Goal: Task Accomplishment & Management: Complete application form

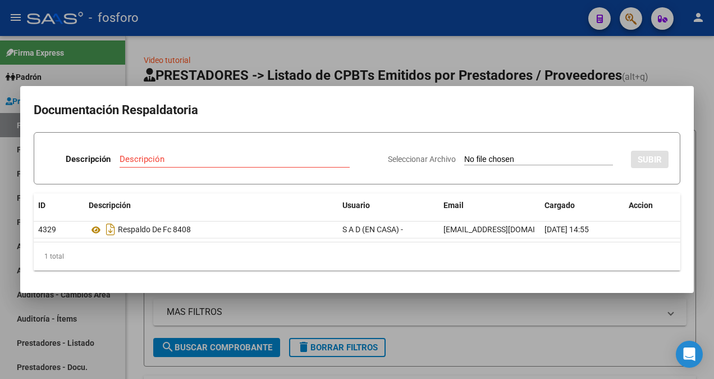
scroll to position [15, 0]
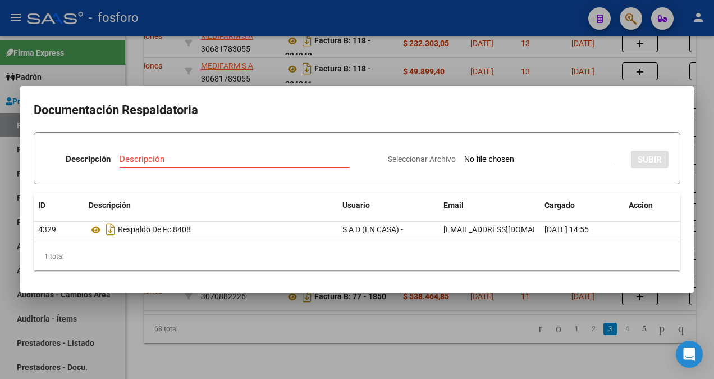
click at [249, 370] on div at bounding box center [357, 189] width 714 height 379
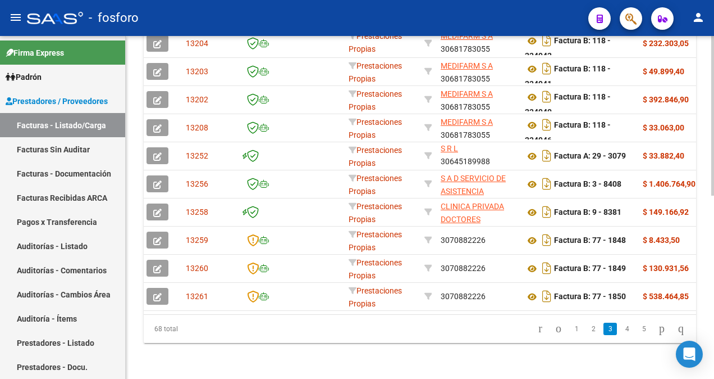
scroll to position [0, 0]
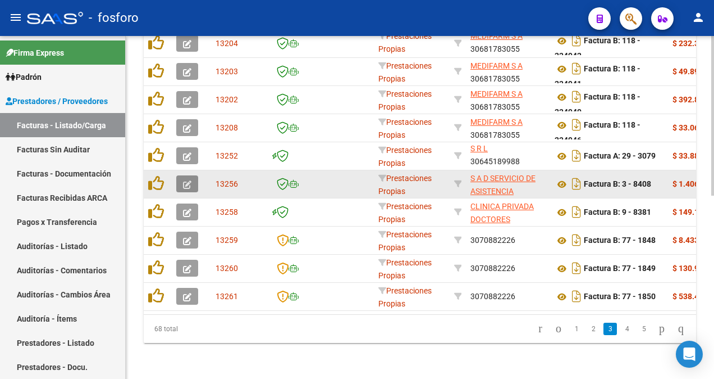
click at [185, 180] on icon "button" at bounding box center [187, 184] width 8 height 8
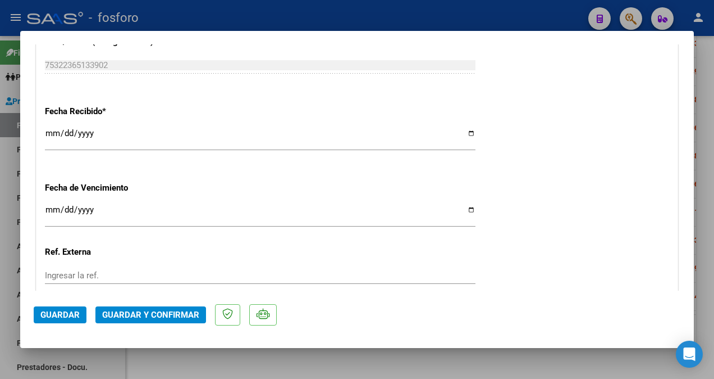
scroll to position [618, 0]
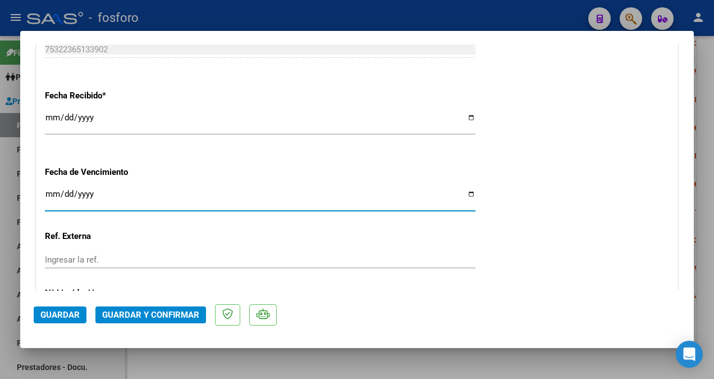
click at [55, 193] on input "Ingresar la fecha" at bounding box center [260, 198] width 431 height 18
type input "[DATE]"
click at [140, 319] on span "Guardar y Confirmar" at bounding box center [150, 314] width 97 height 10
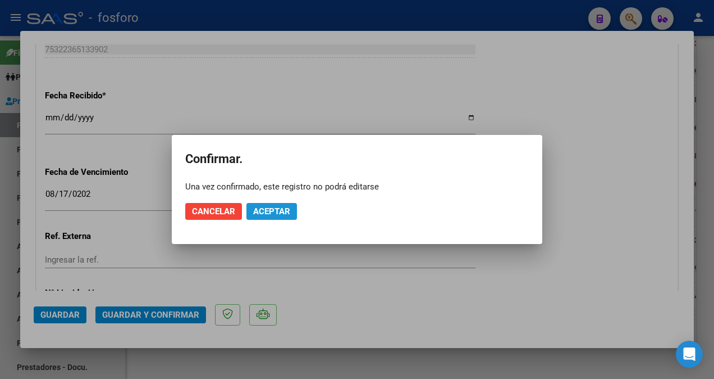
click at [275, 213] on span "Aceptar" at bounding box center [271, 211] width 37 height 10
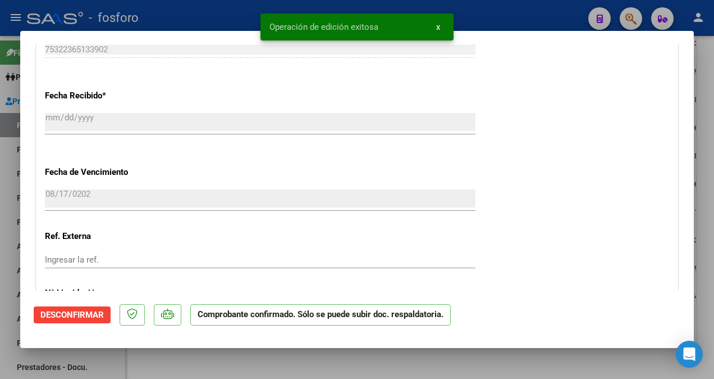
click at [7, 224] on div at bounding box center [357, 189] width 714 height 379
type input "$ 0,00"
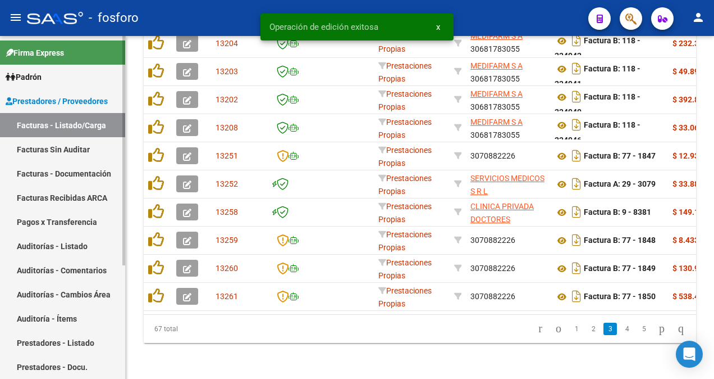
scroll to position [394, 0]
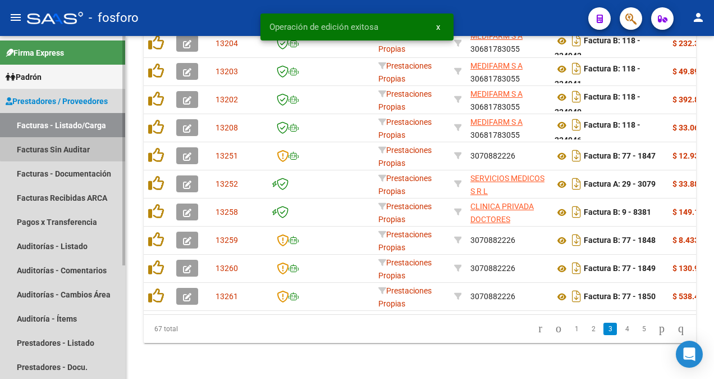
click at [83, 143] on link "Facturas Sin Auditar" at bounding box center [62, 149] width 125 height 24
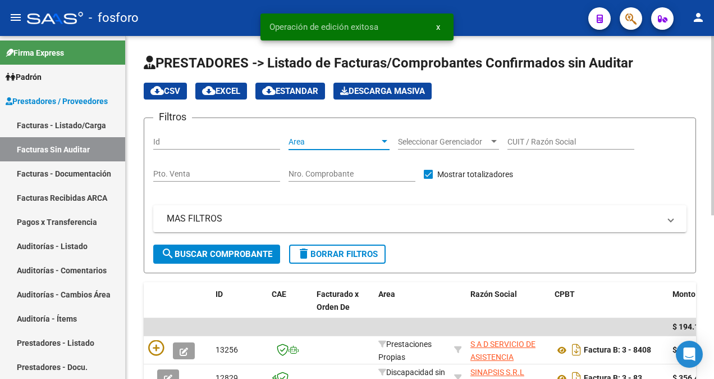
click at [385, 139] on div at bounding box center [385, 141] width 10 height 9
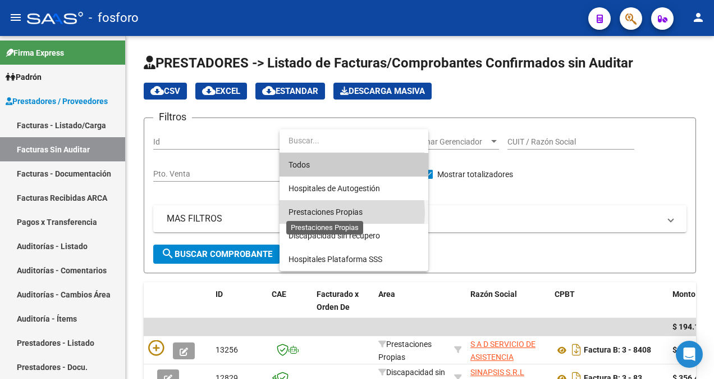
click at [337, 212] on span "Prestaciones Propias" at bounding box center [326, 211] width 74 height 9
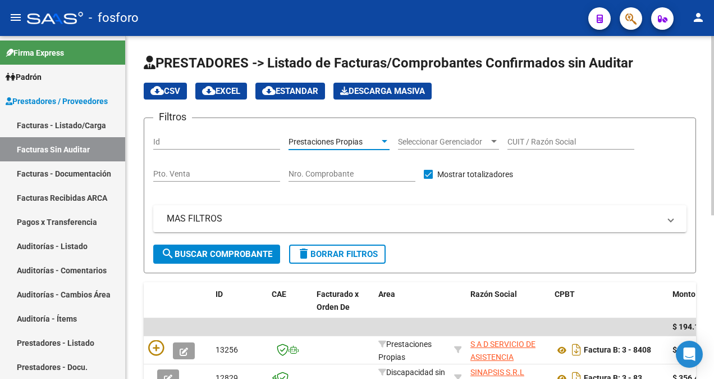
click at [239, 253] on span "search Buscar Comprobante" at bounding box center [216, 254] width 111 height 10
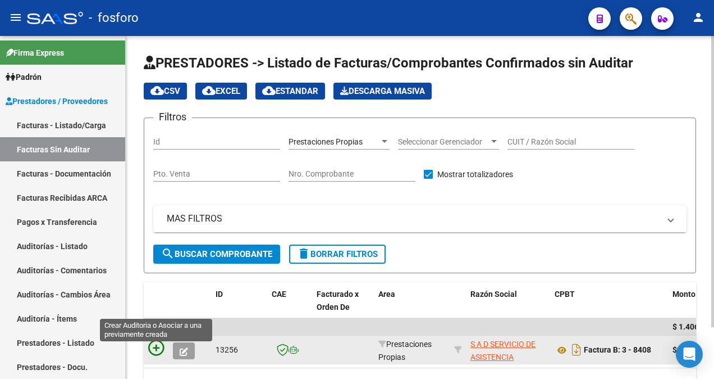
click at [154, 350] on icon at bounding box center [156, 348] width 16 height 16
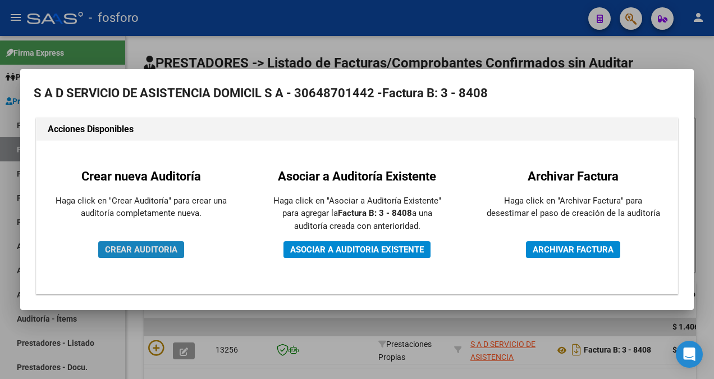
click at [154, 250] on span "CREAR AUDITORIA" at bounding box center [141, 249] width 72 height 10
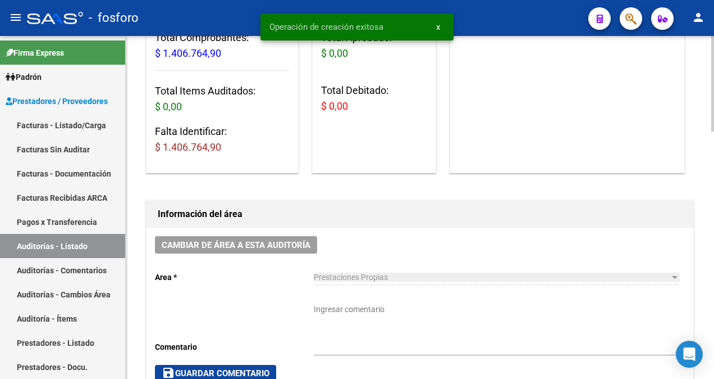
scroll to position [168, 0]
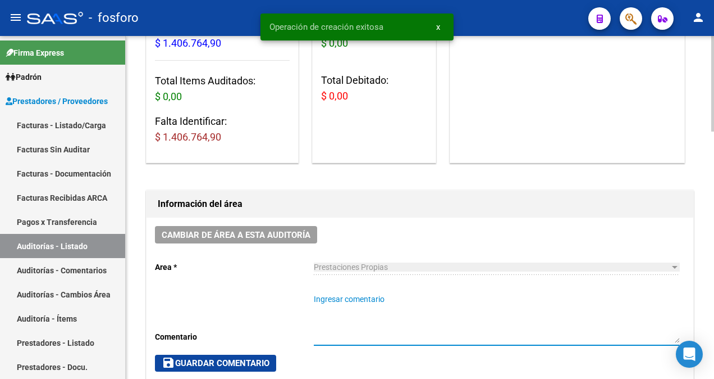
click at [335, 300] on textarea "Ingresar comentario" at bounding box center [497, 317] width 366 height 49
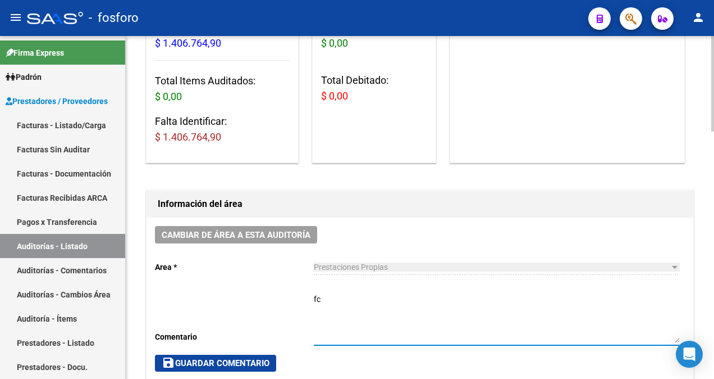
type textarea "f"
type textarea "FC.0003-8408"
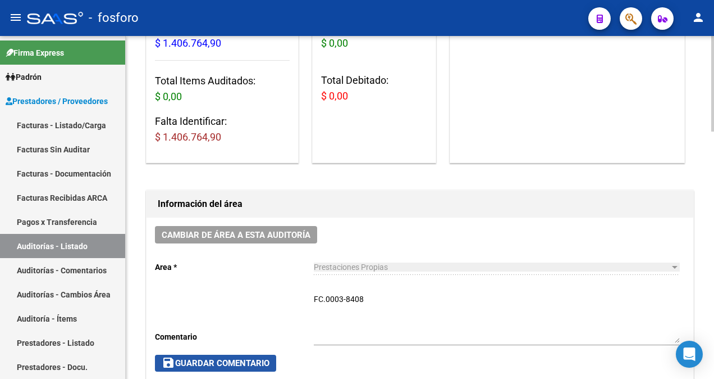
click at [238, 358] on span "save Guardar Comentario" at bounding box center [216, 363] width 108 height 10
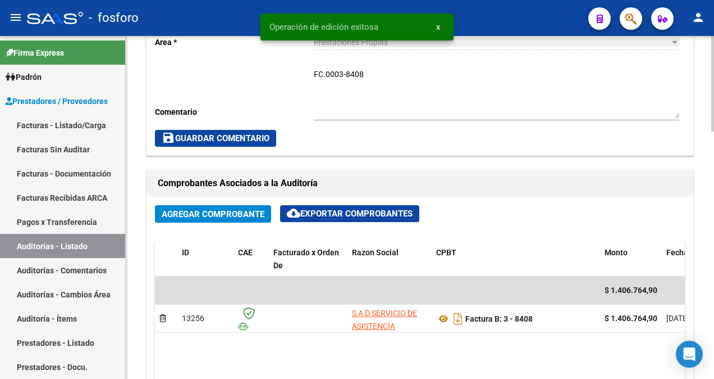
scroll to position [562, 0]
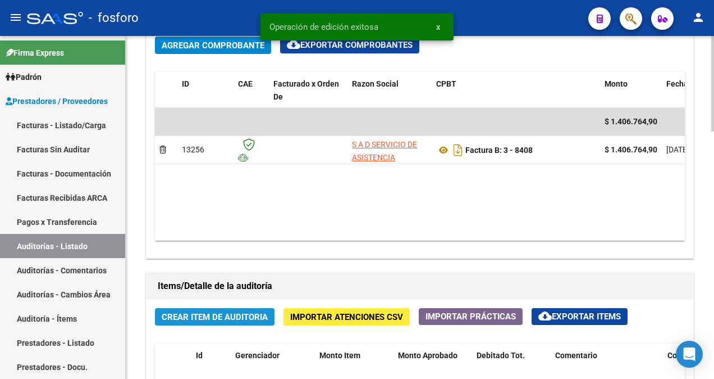
click at [167, 316] on span "Crear Item de Auditoria" at bounding box center [215, 317] width 106 height 10
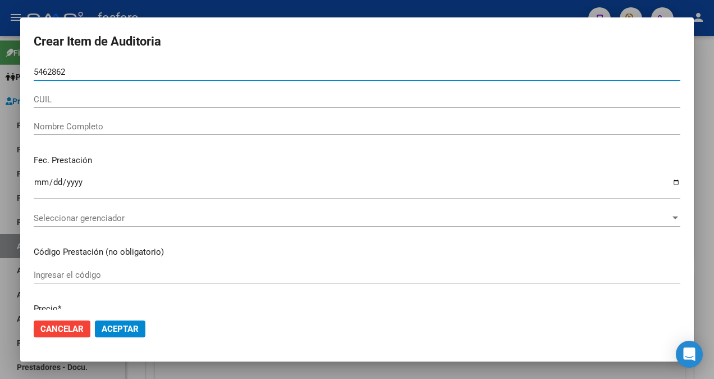
type input "54628623"
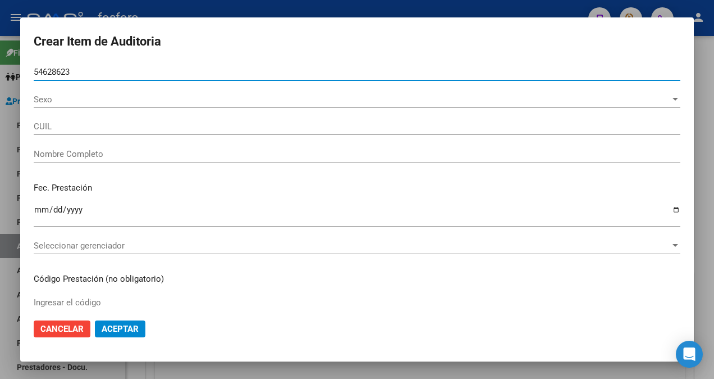
type input "27546286237"
type input "[PERSON_NAME] -"
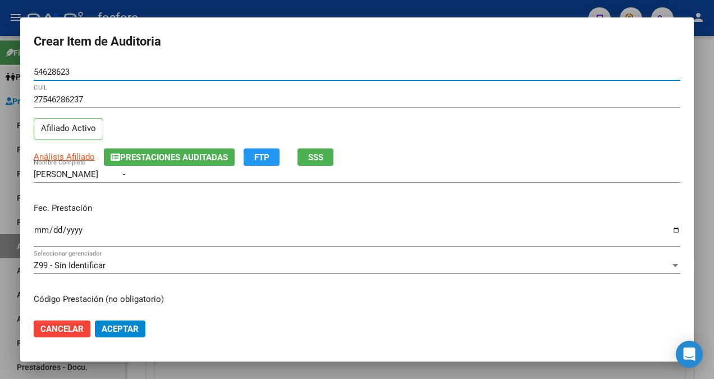
type input "54628623"
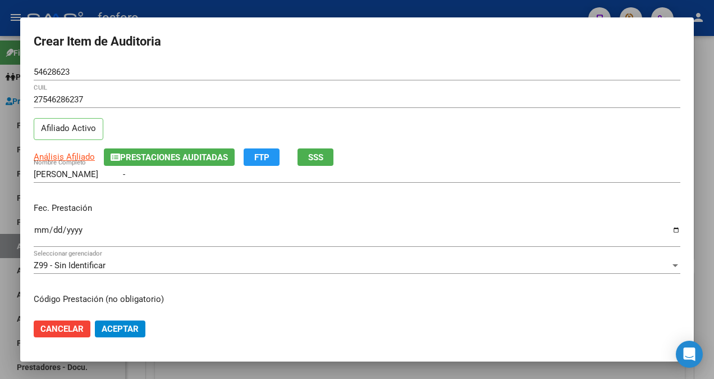
click at [33, 226] on mat-dialog-content "54628623 Nro Documento 27546286237 CUIL Afiliado Activo Análisis Afiliado Prest…" at bounding box center [357, 186] width 674 height 246
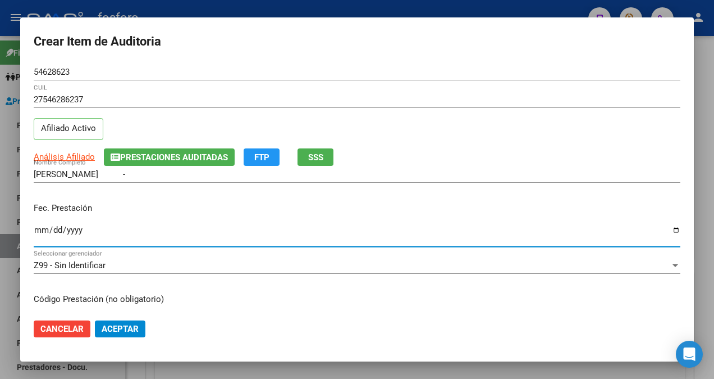
click at [35, 226] on input "Ingresar la fecha" at bounding box center [357, 234] width 647 height 18
type input "[DATE]"
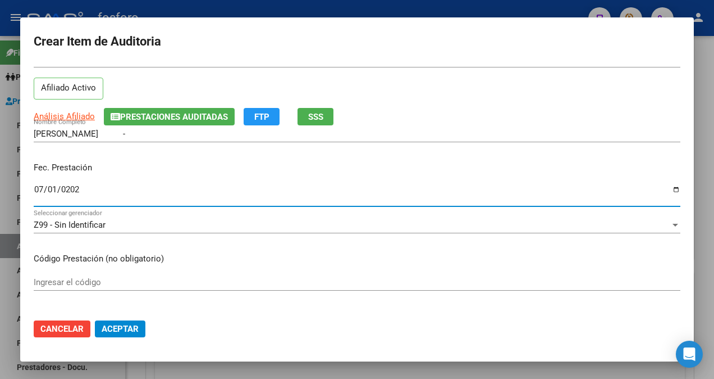
scroll to position [168, 0]
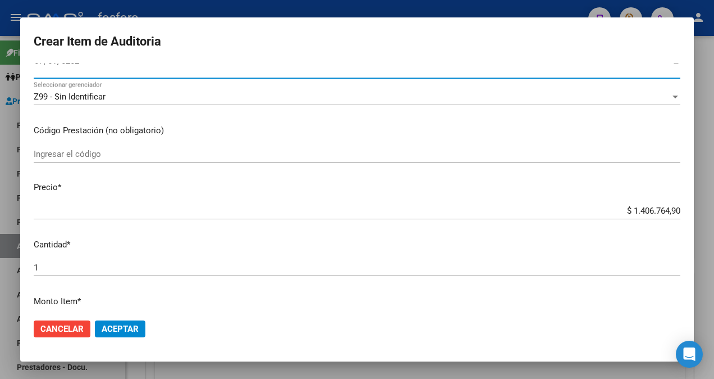
click at [147, 162] on div "Ingresar el código" at bounding box center [357, 153] width 647 height 17
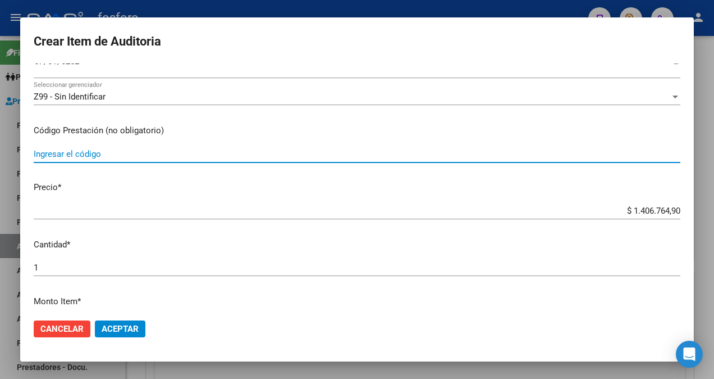
click at [158, 155] on input "Ingresar el código" at bounding box center [357, 154] width 647 height 10
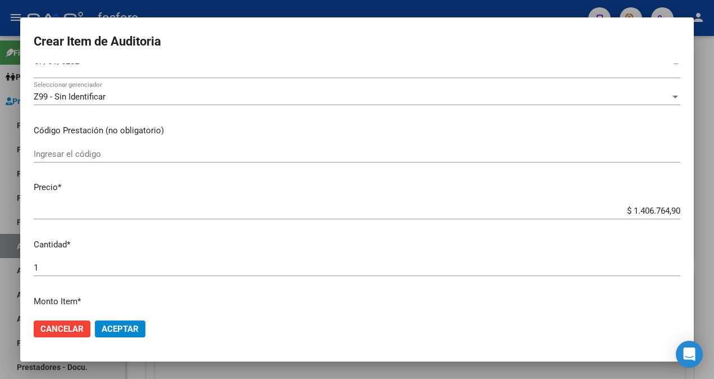
click at [8, 77] on div at bounding box center [357, 189] width 714 height 379
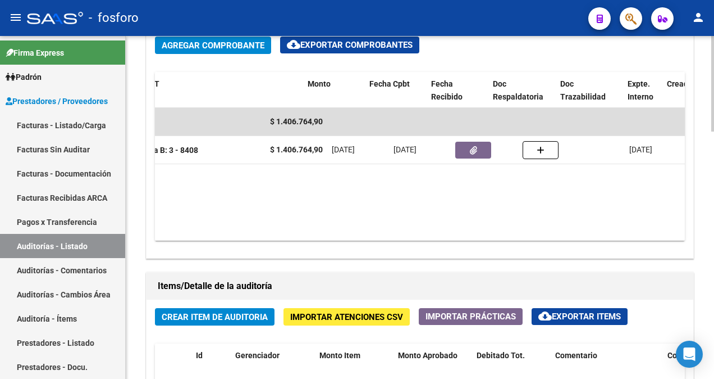
scroll to position [0, 337]
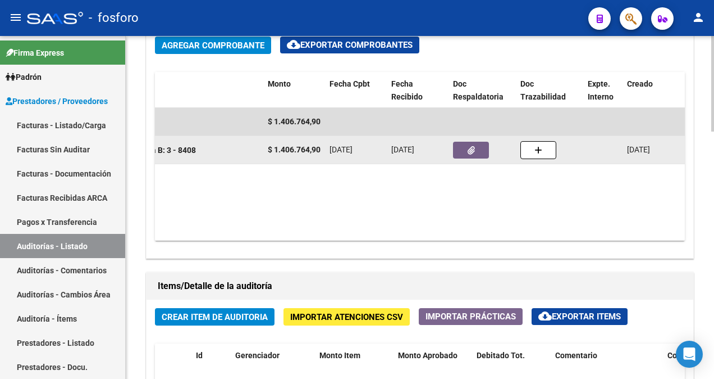
click at [463, 147] on button "button" at bounding box center [471, 150] width 36 height 17
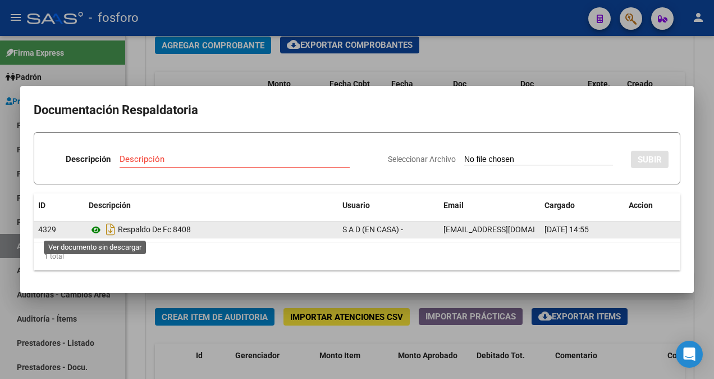
click at [92, 230] on icon at bounding box center [96, 229] width 15 height 13
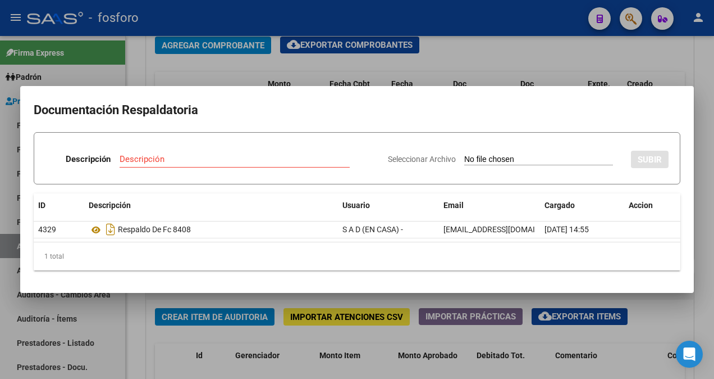
click at [124, 334] on div at bounding box center [357, 189] width 714 height 379
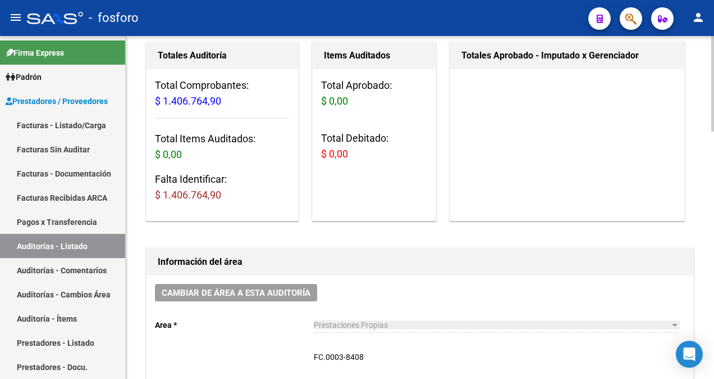
scroll to position [0, 0]
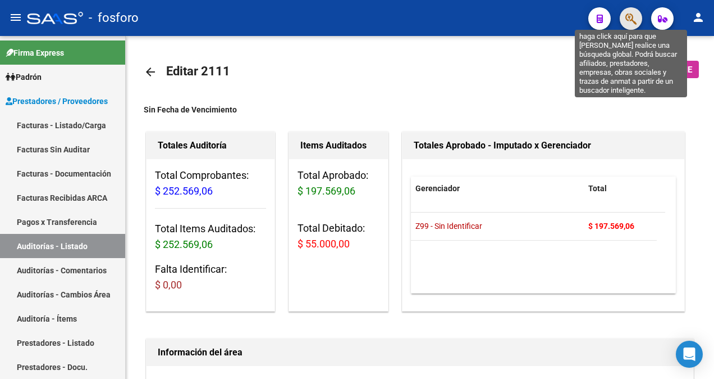
click at [633, 17] on icon "button" at bounding box center [631, 18] width 11 height 13
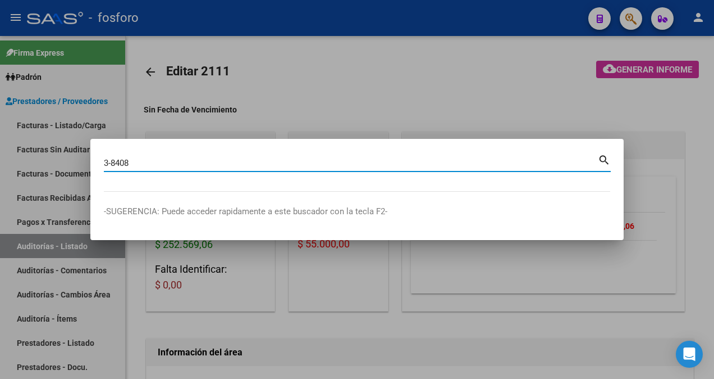
type input "3-8408"
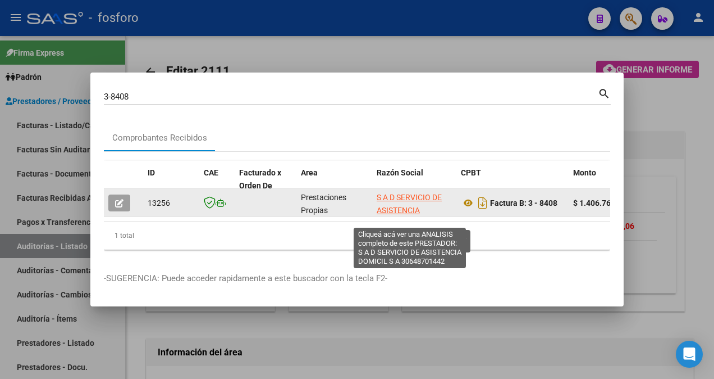
click at [420, 203] on span "S A D SERVICIO DE ASISTENCIA DOMICIL S A" at bounding box center [409, 210] width 65 height 35
type textarea "30648701442"
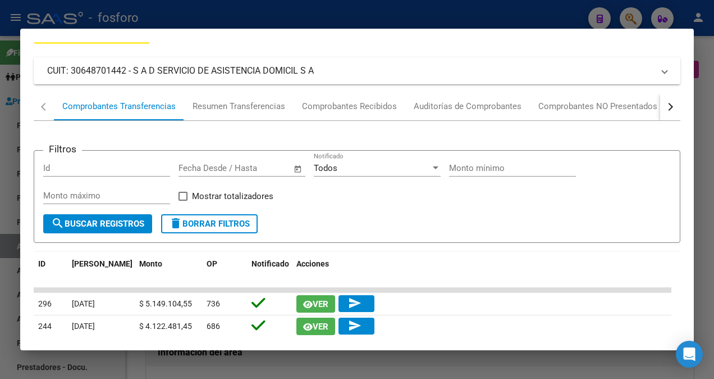
scroll to position [1, 0]
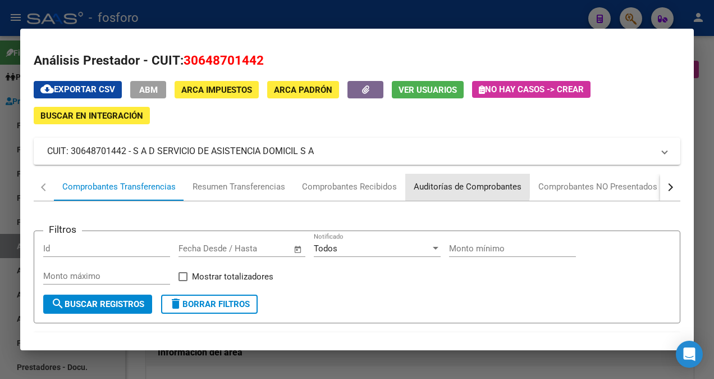
click at [457, 185] on div "Auditorías de Comprobantes" at bounding box center [468, 186] width 108 height 13
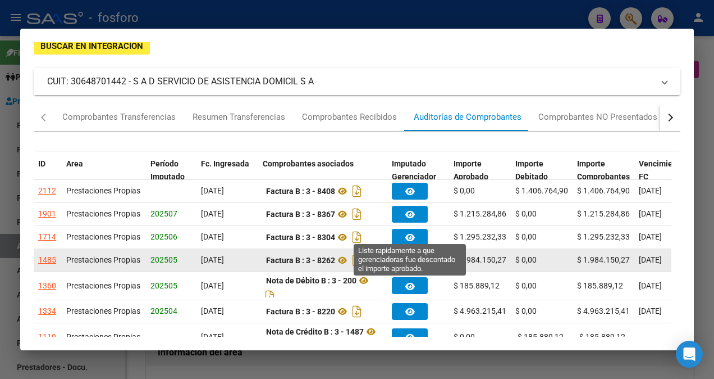
scroll to position [56, 0]
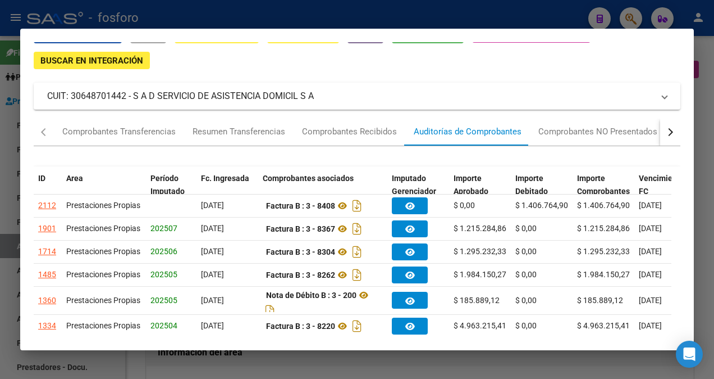
click at [660, 24] on div at bounding box center [357, 189] width 714 height 379
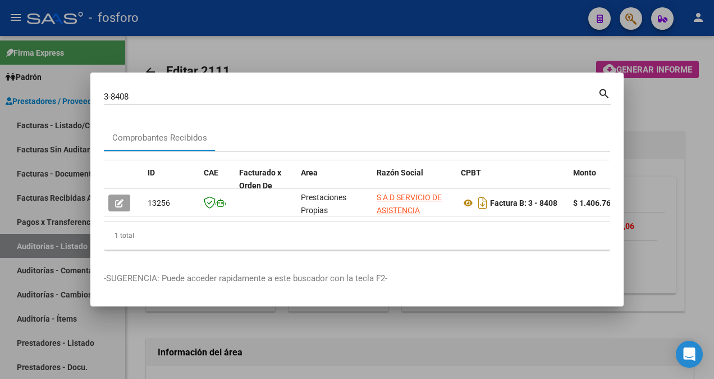
click at [637, 19] on div at bounding box center [357, 189] width 714 height 379
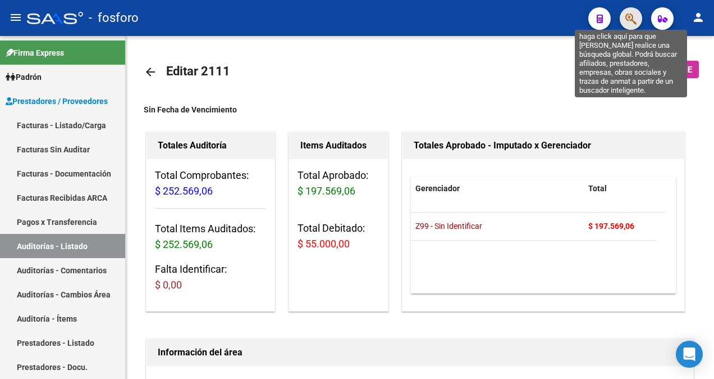
click at [637, 19] on icon "button" at bounding box center [631, 18] width 11 height 13
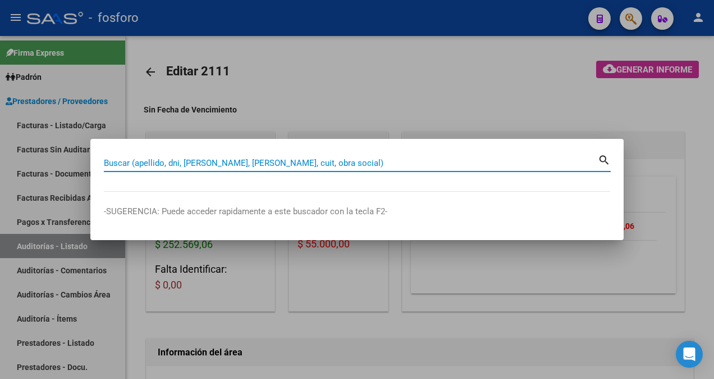
click at [514, 166] on input "Buscar (apellido, dni, [PERSON_NAME], [PERSON_NAME], cuit, obra social)" at bounding box center [351, 163] width 494 height 10
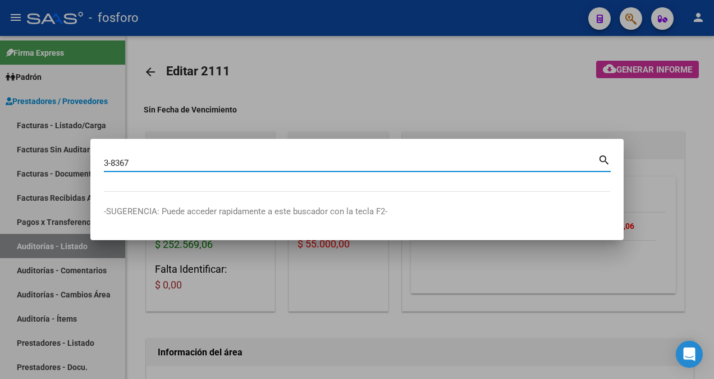
type input "3-8367"
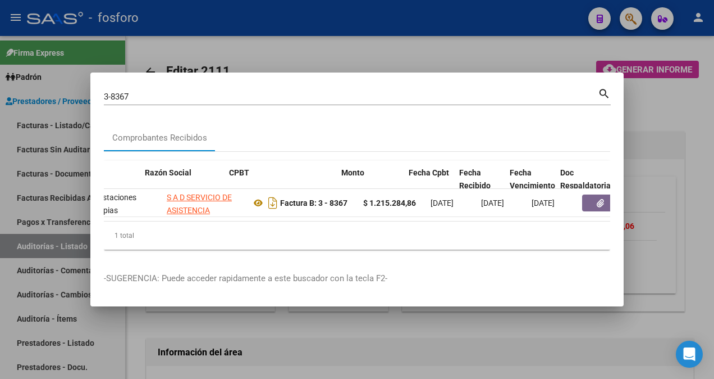
scroll to position [0, 232]
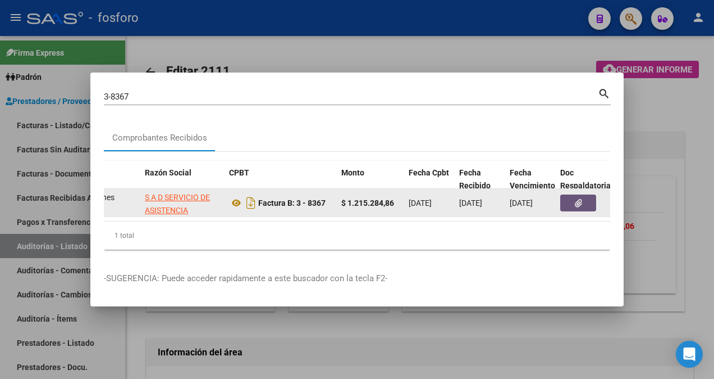
click at [577, 200] on icon "button" at bounding box center [578, 203] width 7 height 8
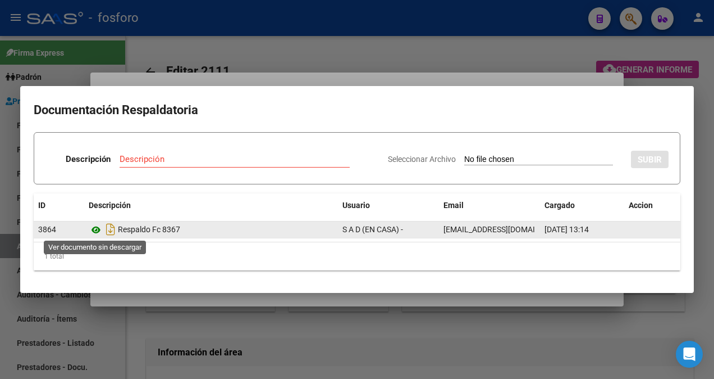
click at [97, 230] on icon at bounding box center [96, 229] width 15 height 13
drag, startPoint x: 443, startPoint y: 228, endPoint x: 536, endPoint y: 227, distance: 93.2
click at [536, 227] on datatable-body-cell "[EMAIL_ADDRESS][DOMAIN_NAME]" at bounding box center [489, 229] width 101 height 16
copy span "[EMAIL_ADDRESS][DOMAIN_NAME]"
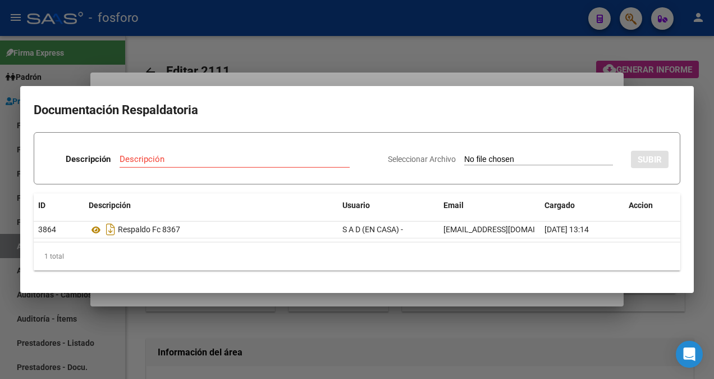
click at [368, 70] on div at bounding box center [357, 189] width 714 height 379
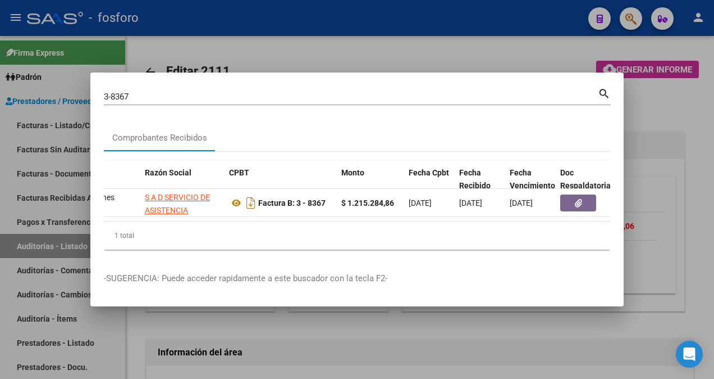
click at [384, 337] on div at bounding box center [357, 189] width 714 height 379
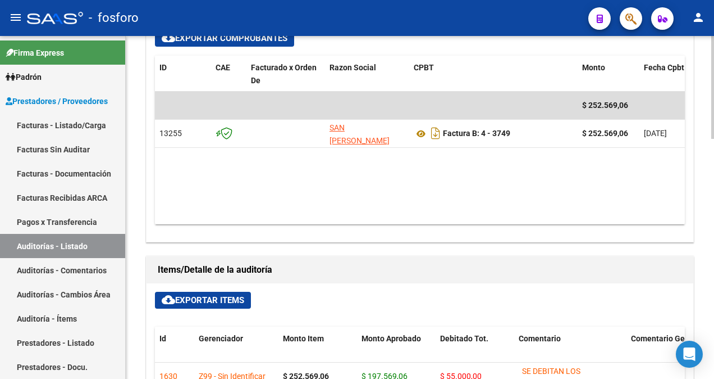
scroll to position [505, 0]
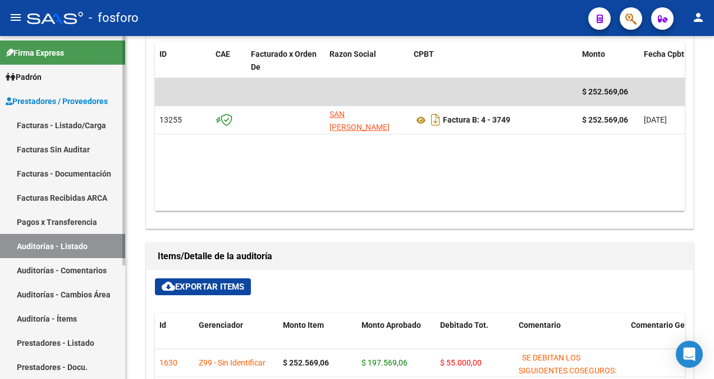
click at [100, 125] on link "Facturas - Listado/Carga" at bounding box center [62, 125] width 125 height 24
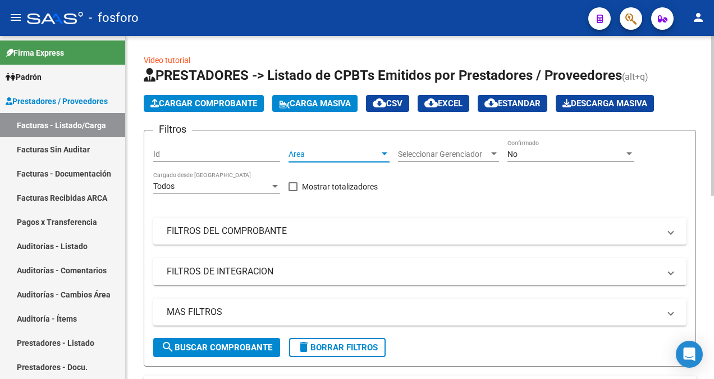
click at [383, 151] on div at bounding box center [385, 153] width 10 height 9
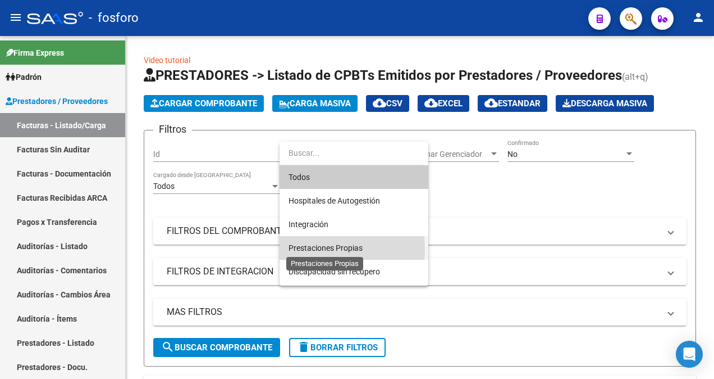
click at [311, 249] on span "Prestaciones Propias" at bounding box center [326, 247] width 74 height 9
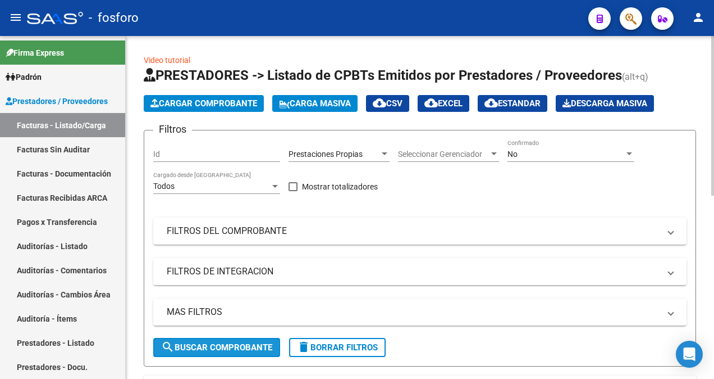
click at [240, 349] on span "search Buscar Comprobante" at bounding box center [216, 347] width 111 height 10
click at [195, 354] on button "search Buscar Comprobante" at bounding box center [216, 347] width 127 height 19
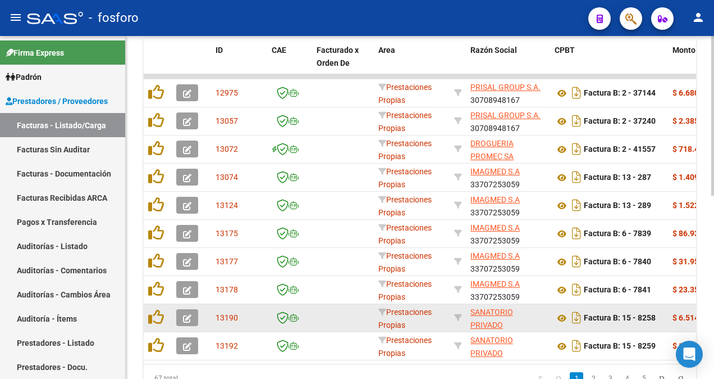
scroll to position [393, 0]
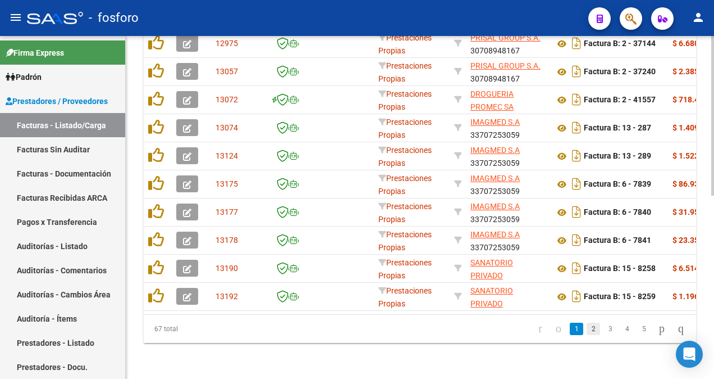
click at [587, 327] on link "2" at bounding box center [593, 328] width 13 height 12
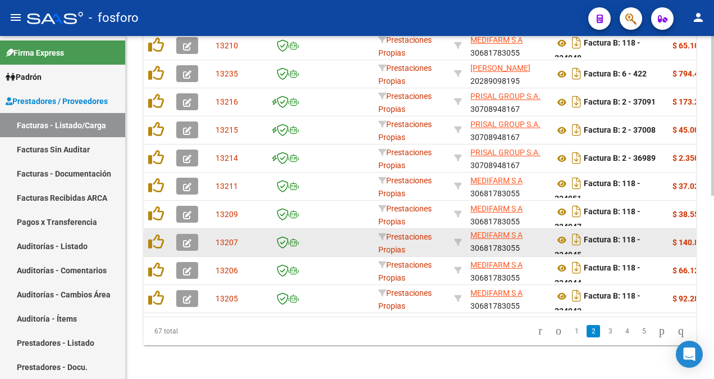
scroll to position [394, 0]
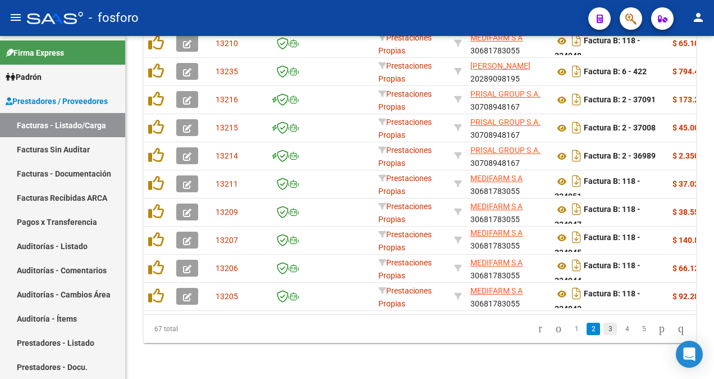
click at [604, 332] on link "3" at bounding box center [610, 328] width 13 height 12
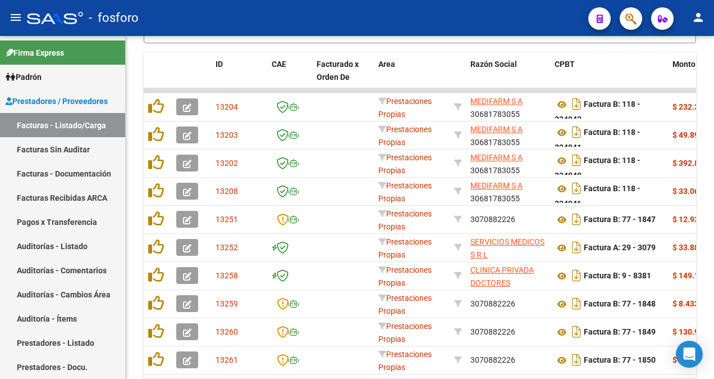
scroll to position [281, 0]
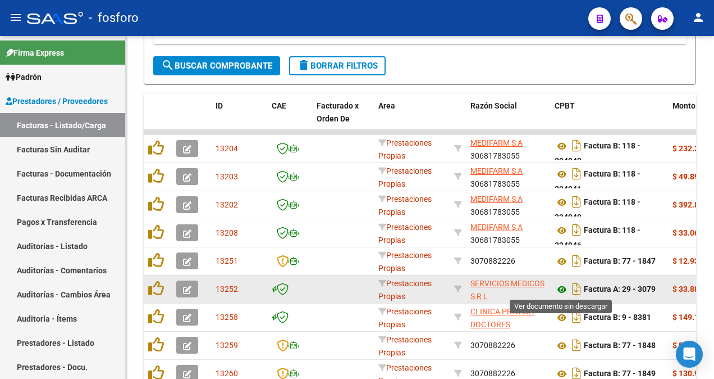
click at [560, 284] on icon at bounding box center [562, 288] width 15 height 13
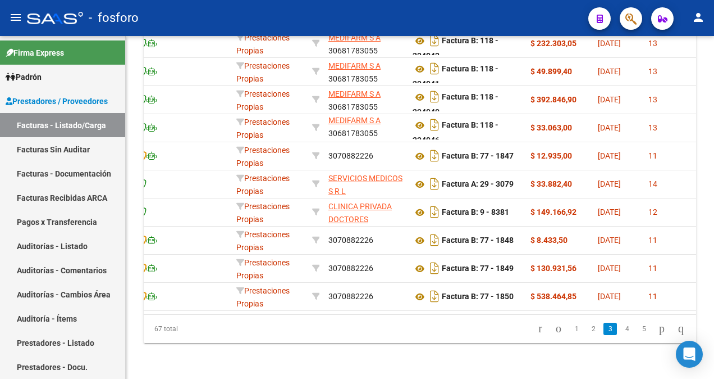
scroll to position [0, 247]
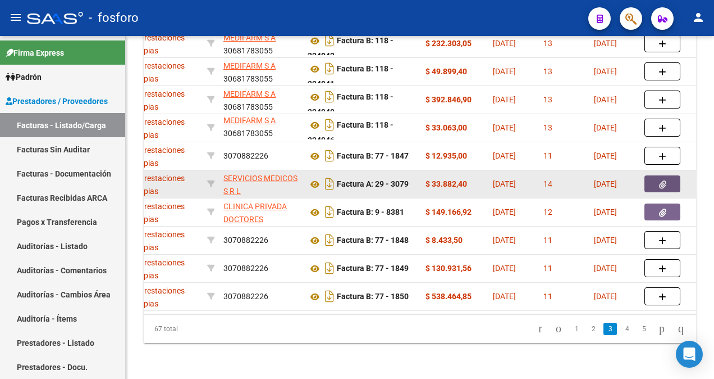
click at [669, 176] on button "button" at bounding box center [663, 183] width 36 height 17
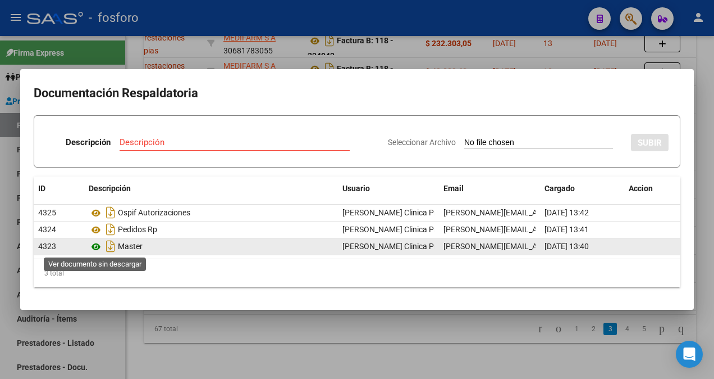
click at [98, 243] on icon at bounding box center [96, 246] width 15 height 13
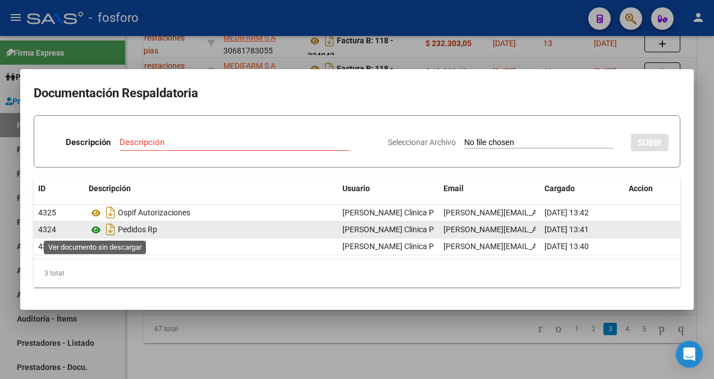
click at [98, 229] on icon at bounding box center [96, 229] width 15 height 13
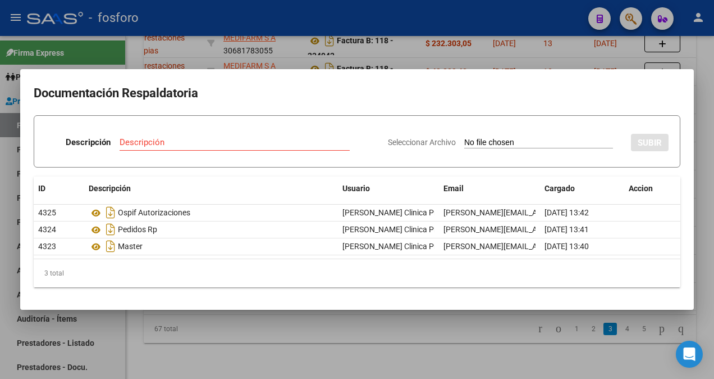
click at [425, 40] on div at bounding box center [357, 189] width 714 height 379
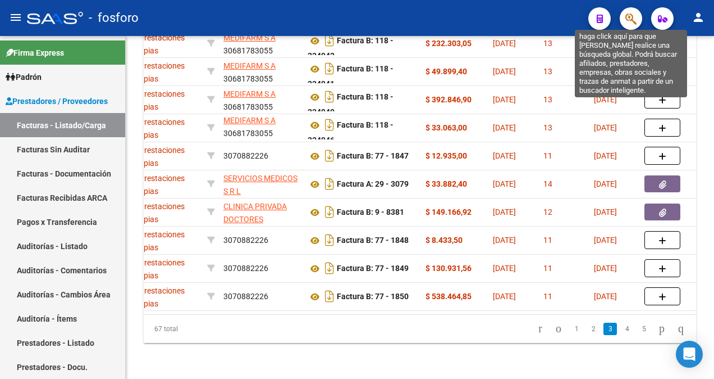
click at [635, 18] on icon "button" at bounding box center [631, 18] width 11 height 13
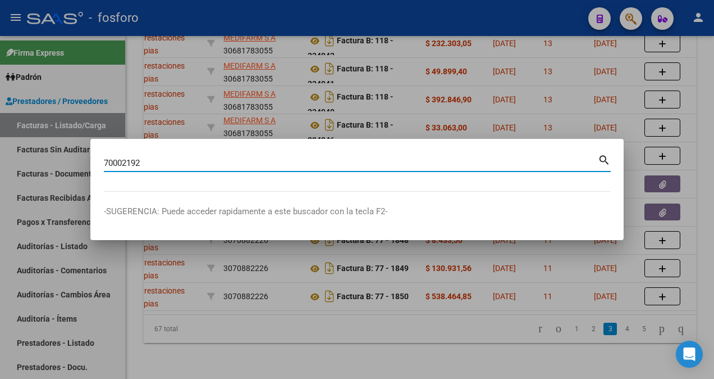
type input "70002192"
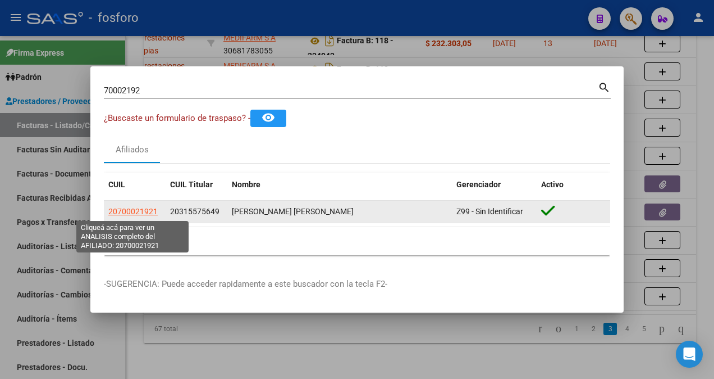
click at [117, 208] on span "20700021921" at bounding box center [132, 211] width 49 height 9
type textarea "20700021921"
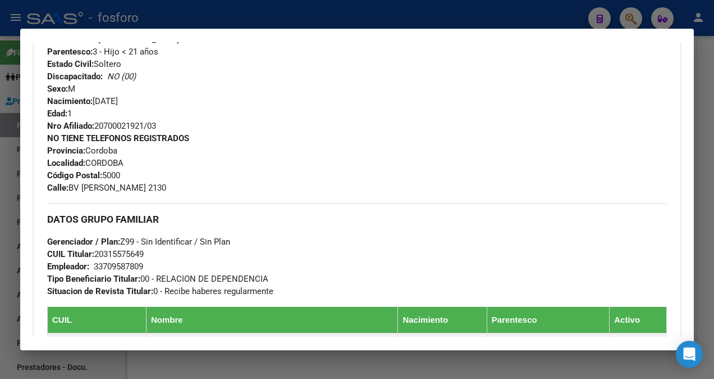
scroll to position [324, 0]
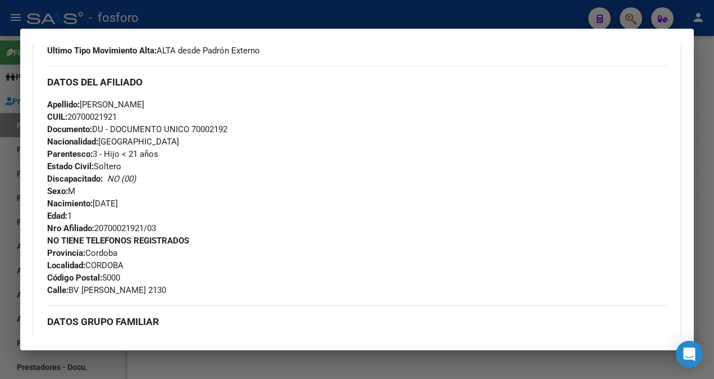
click at [2, 83] on div at bounding box center [357, 189] width 714 height 379
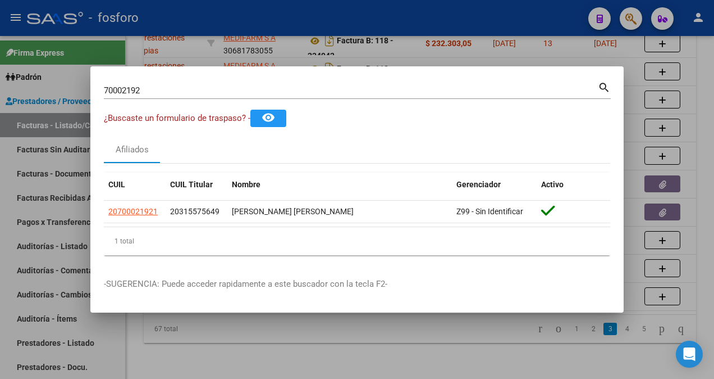
click at [155, 86] on div "70002192 Buscar (apellido, dni, cuil, nro traspaso, cuit, obra social)" at bounding box center [351, 90] width 494 height 17
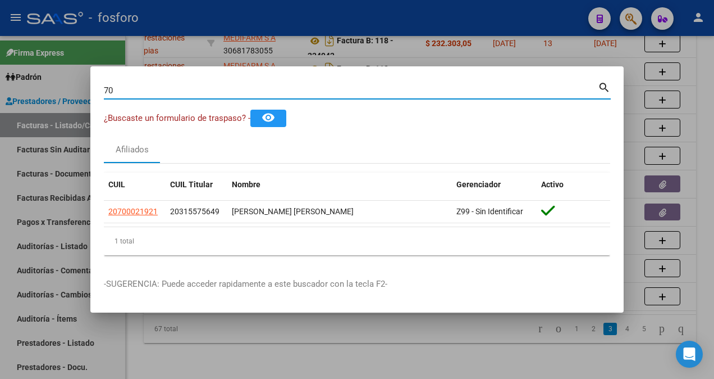
type input "7"
type input "36124943"
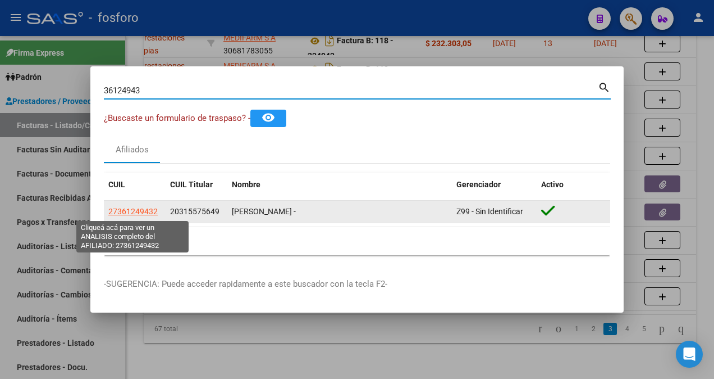
click at [118, 210] on span "27361249432" at bounding box center [132, 211] width 49 height 9
type textarea "27361249432"
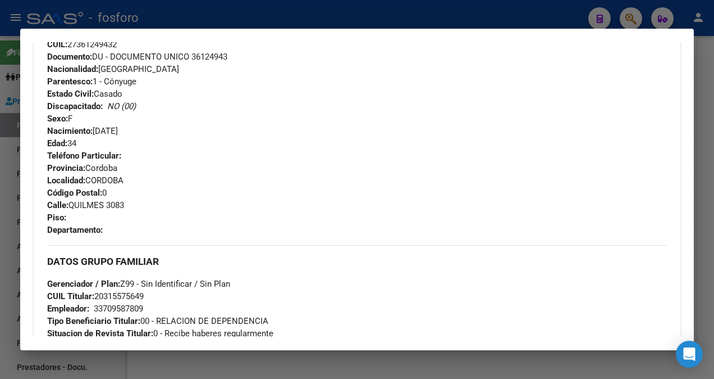
scroll to position [562, 0]
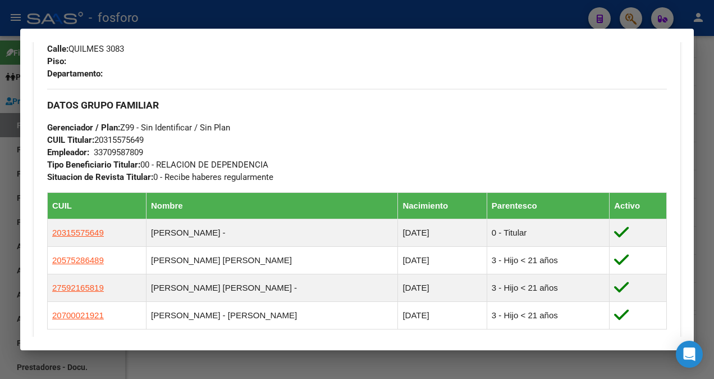
click at [20, 29] on div "Análisis Afiliado - CUIL: 27361249432 DATOS PADRÓN ÁGIL: [PERSON_NAME] - | ACTI…" at bounding box center [357, 190] width 674 height 322
click at [9, 104] on div at bounding box center [357, 189] width 714 height 379
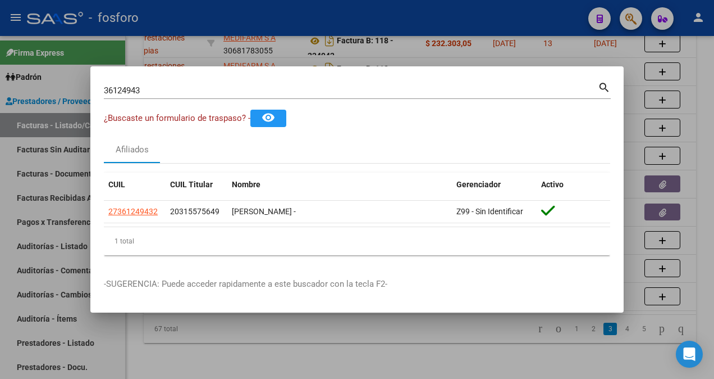
click at [17, 126] on div at bounding box center [357, 189] width 714 height 379
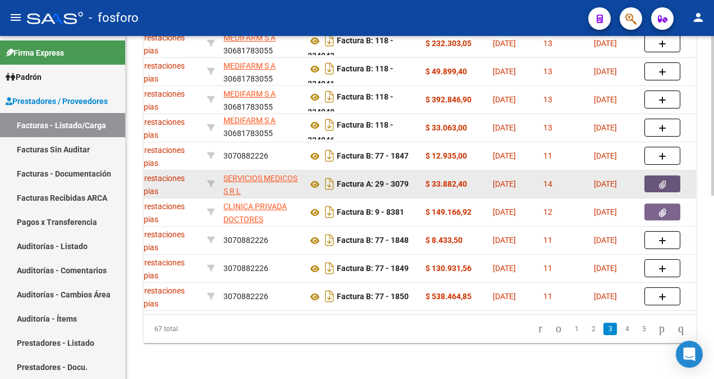
click at [671, 179] on button "button" at bounding box center [663, 183] width 36 height 17
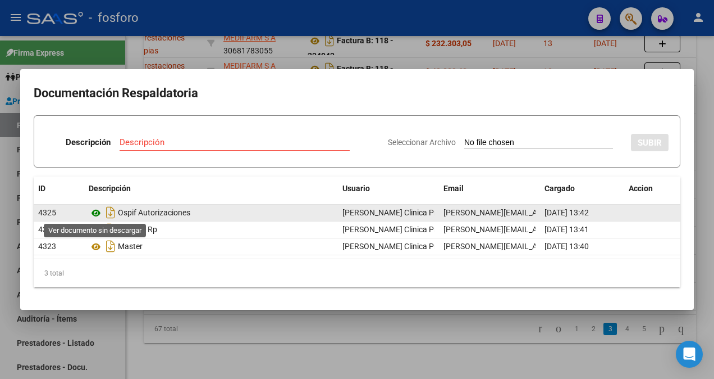
click at [95, 209] on icon at bounding box center [96, 212] width 15 height 13
click at [98, 210] on icon at bounding box center [96, 212] width 15 height 13
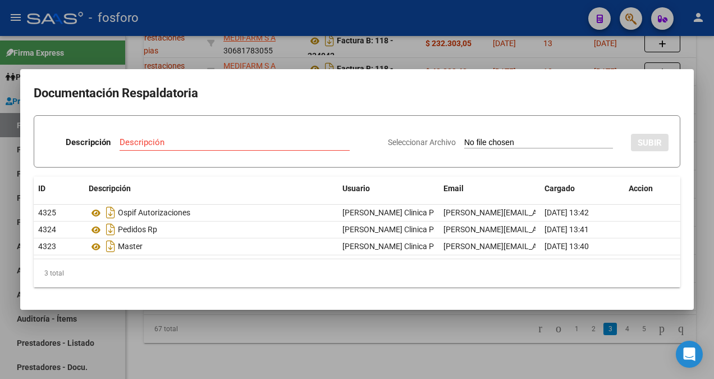
click at [135, 338] on div at bounding box center [357, 189] width 714 height 379
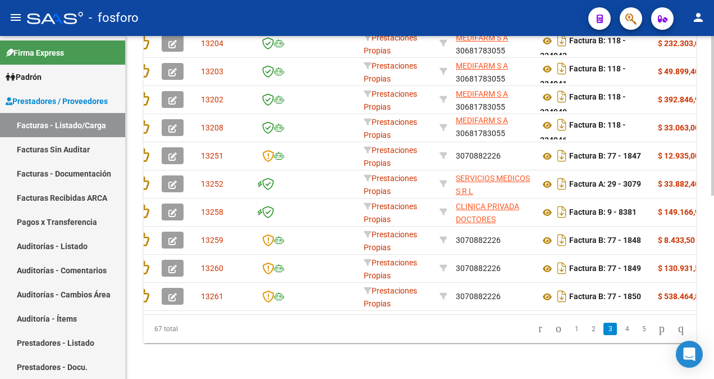
scroll to position [0, 0]
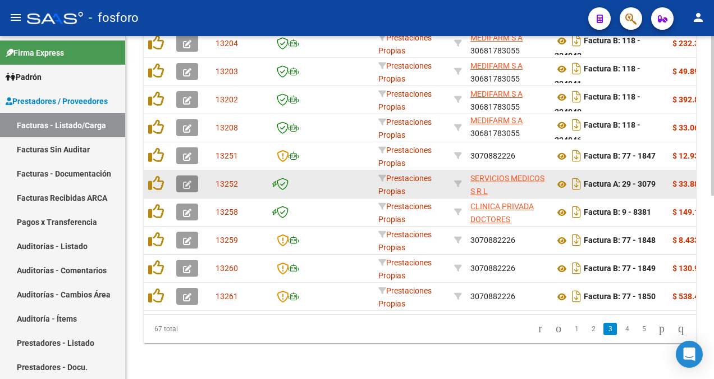
click at [187, 175] on button "button" at bounding box center [187, 183] width 22 height 17
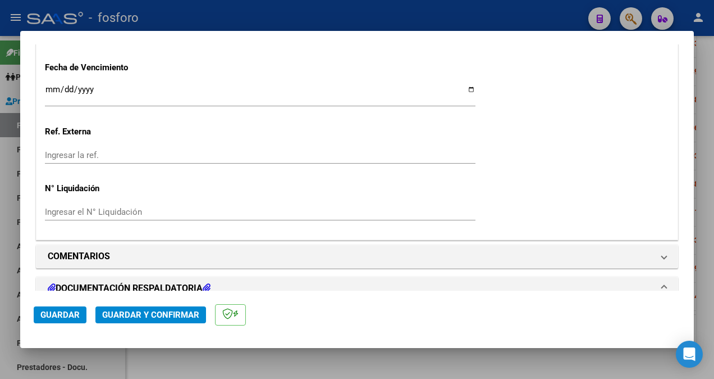
scroll to position [730, 0]
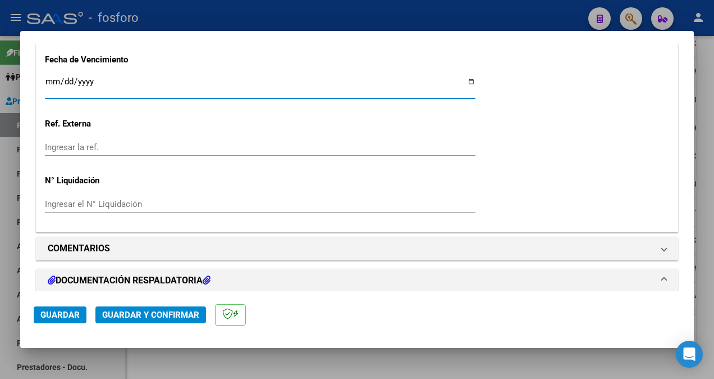
click at [47, 85] on input "Ingresar la fecha" at bounding box center [260, 86] width 431 height 18
type input "[DATE]"
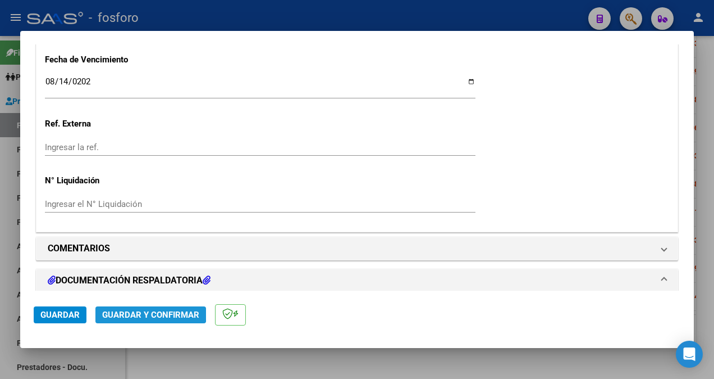
click at [143, 311] on span "Guardar y Confirmar" at bounding box center [150, 314] width 97 height 10
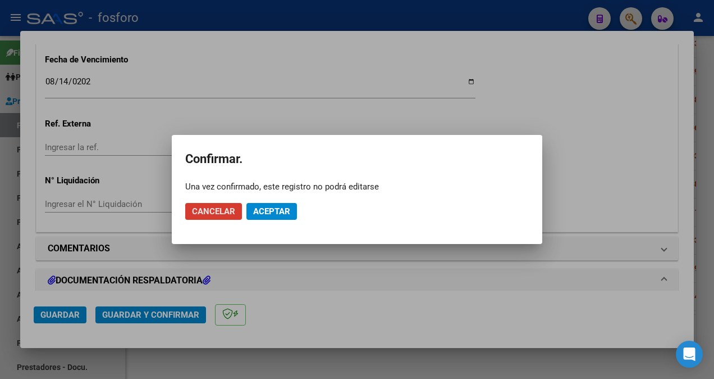
drag, startPoint x: 259, startPoint y: 212, endPoint x: 262, endPoint y: 204, distance: 9.1
click at [260, 210] on span "Aceptar" at bounding box center [271, 211] width 37 height 10
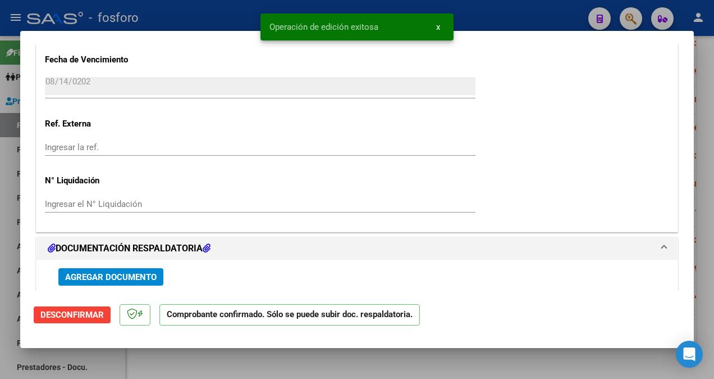
click at [7, 103] on div at bounding box center [357, 189] width 714 height 379
type input "$ 0,00"
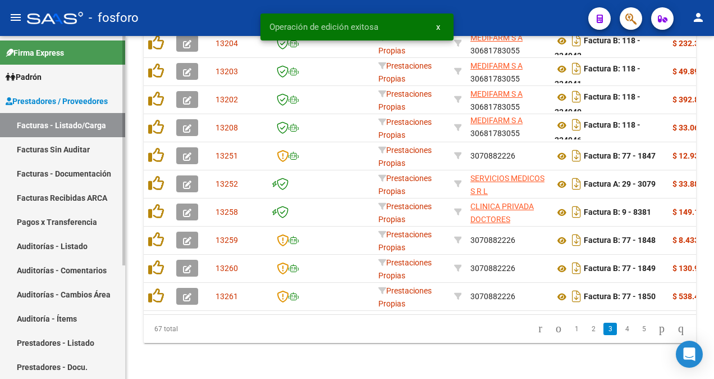
scroll to position [394, 0]
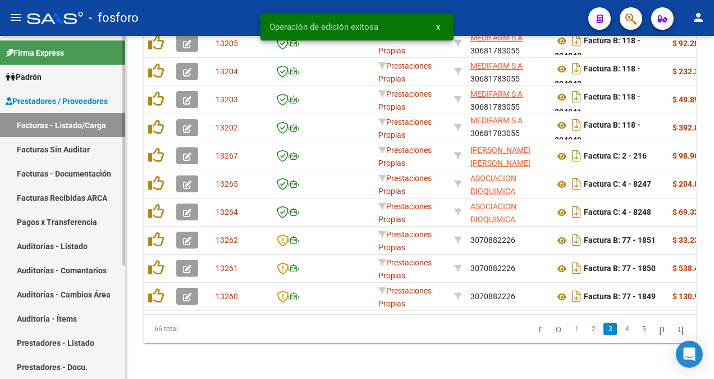
click at [45, 147] on link "Facturas Sin Auditar" at bounding box center [62, 149] width 125 height 24
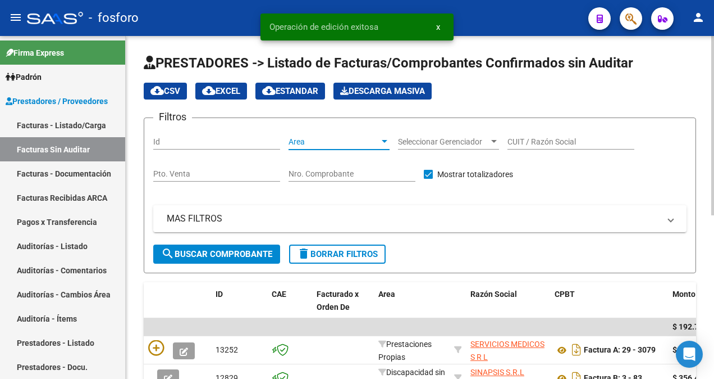
click at [386, 144] on div at bounding box center [385, 141] width 10 height 9
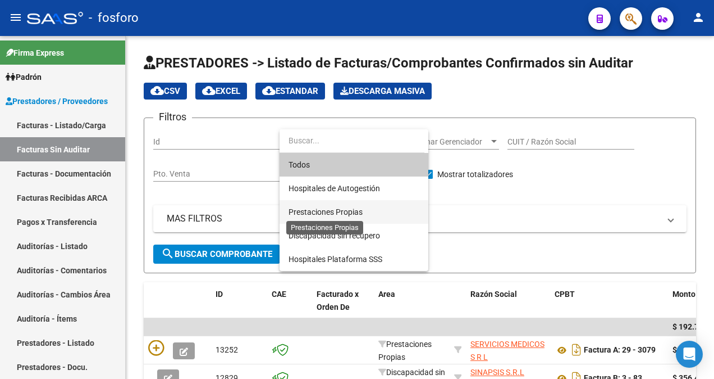
click at [351, 209] on span "Prestaciones Propias" at bounding box center [326, 211] width 74 height 9
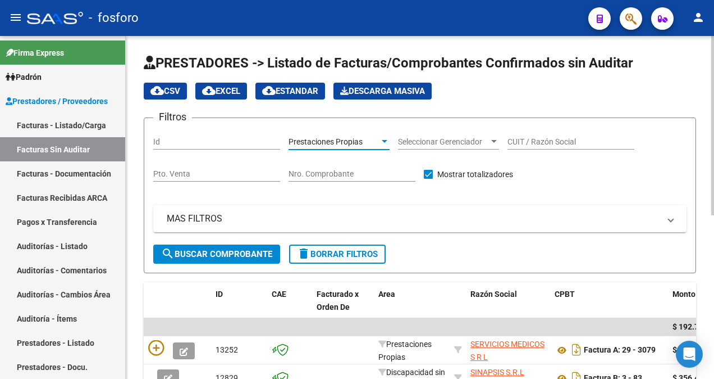
click at [192, 243] on div "MAS FILTROS Comprobante Tipo Comprobante Tipo Start date – End date Fec. Compro…" at bounding box center [420, 224] width 534 height 39
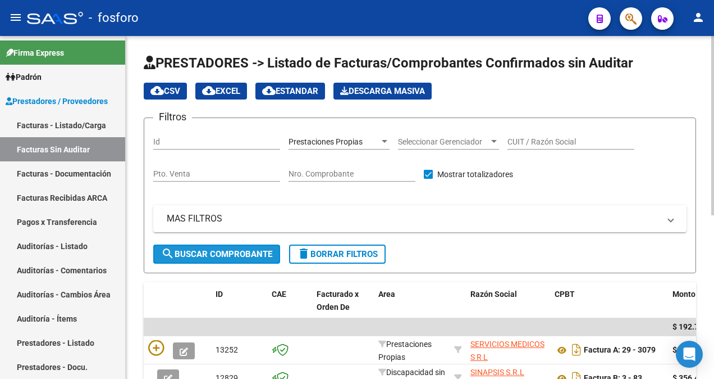
click at [206, 249] on span "search Buscar Comprobante" at bounding box center [216, 254] width 111 height 10
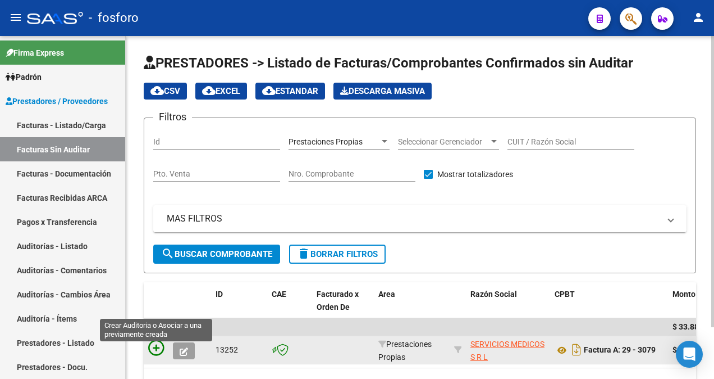
click at [155, 348] on icon at bounding box center [156, 348] width 16 height 16
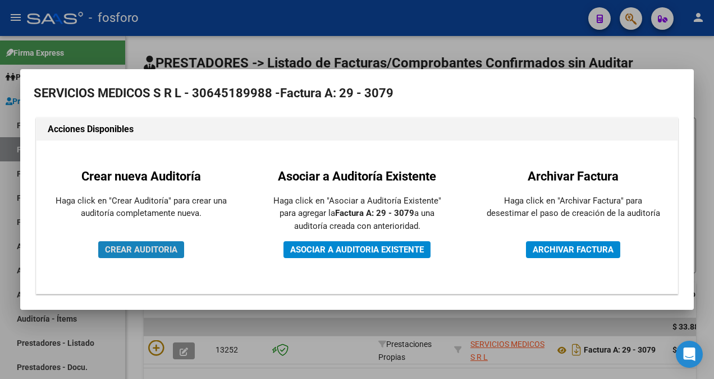
click at [170, 248] on span "CREAR AUDITORIA" at bounding box center [141, 249] width 72 height 10
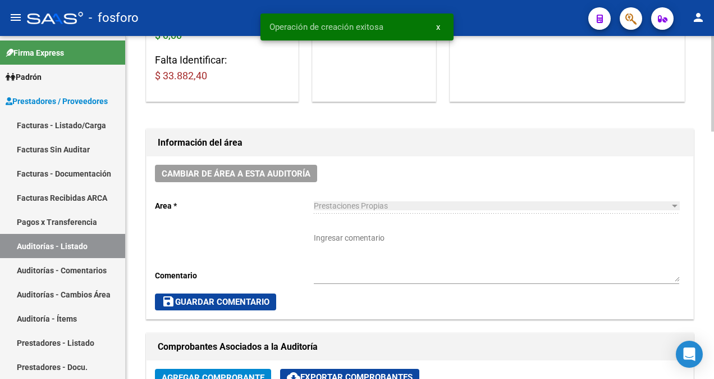
scroll to position [225, 0]
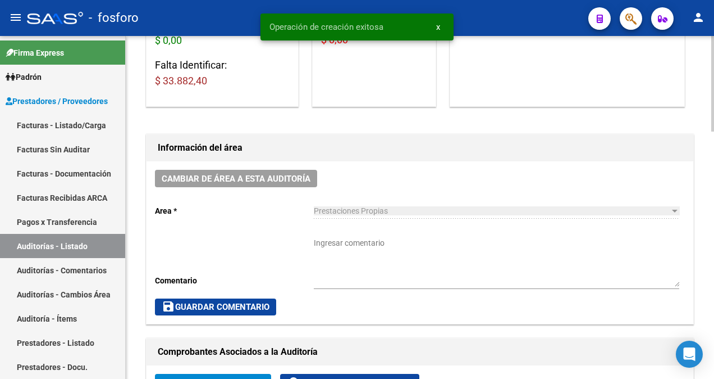
click at [339, 245] on textarea "Ingresar comentario" at bounding box center [497, 261] width 366 height 49
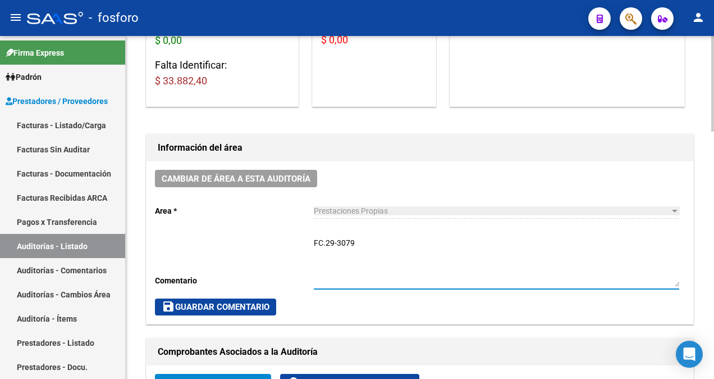
type textarea "FC.29-3079"
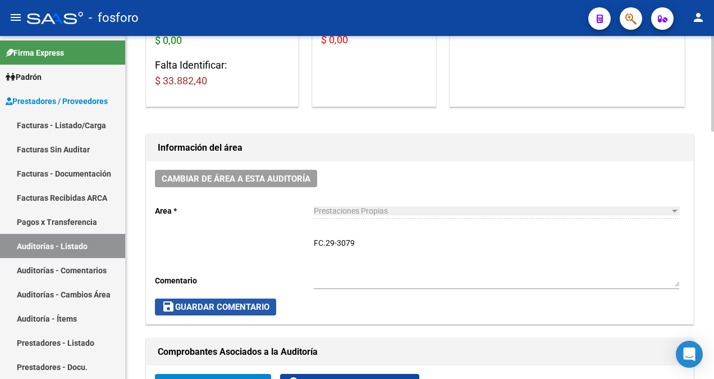
click at [221, 310] on span "save Guardar Comentario" at bounding box center [216, 307] width 108 height 10
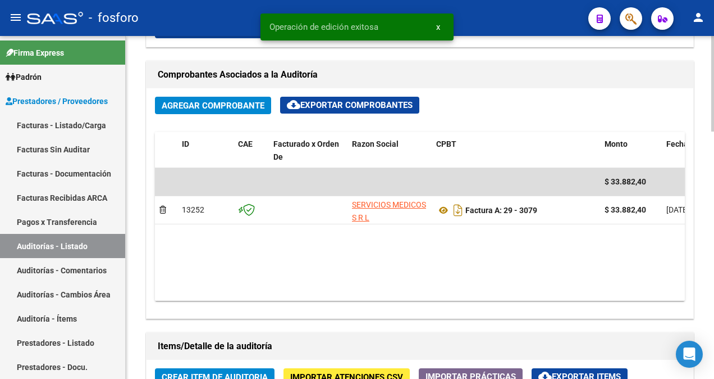
scroll to position [562, 0]
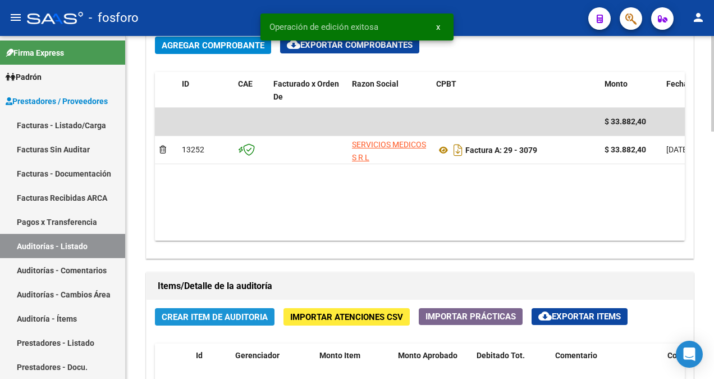
click at [193, 313] on span "Crear Item de Auditoria" at bounding box center [215, 317] width 106 height 10
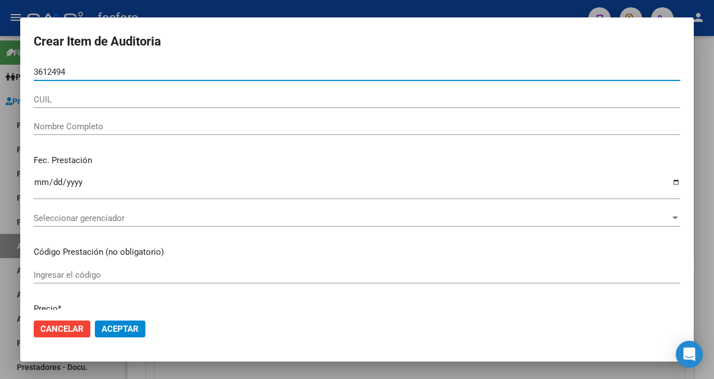
type input "36124943"
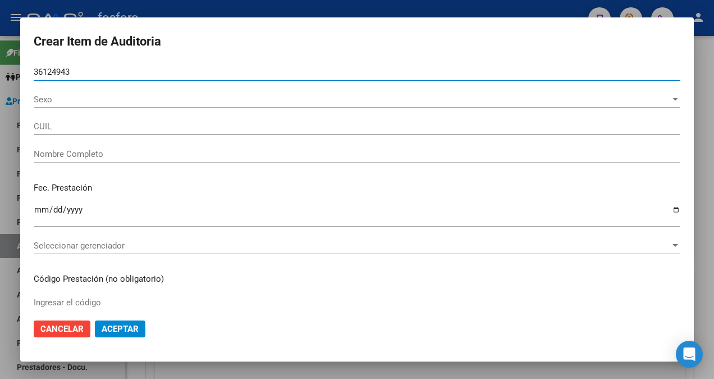
type input "27361249432"
type input "[PERSON_NAME] -"
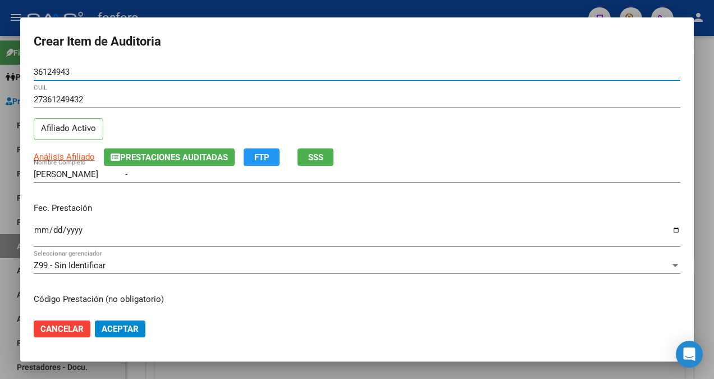
type input "36124943"
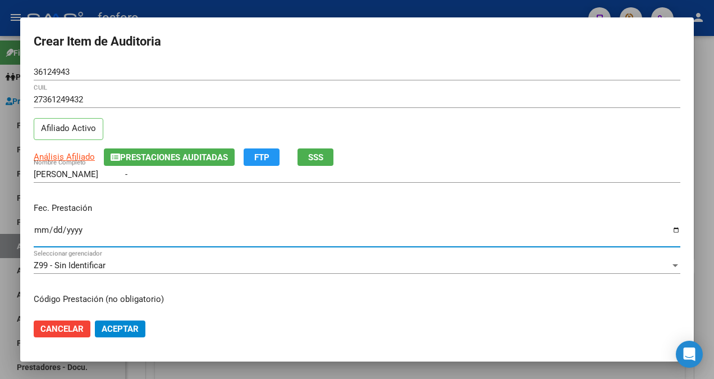
click at [40, 227] on input "Ingresar la fecha" at bounding box center [357, 234] width 647 height 18
type input "[DATE]"
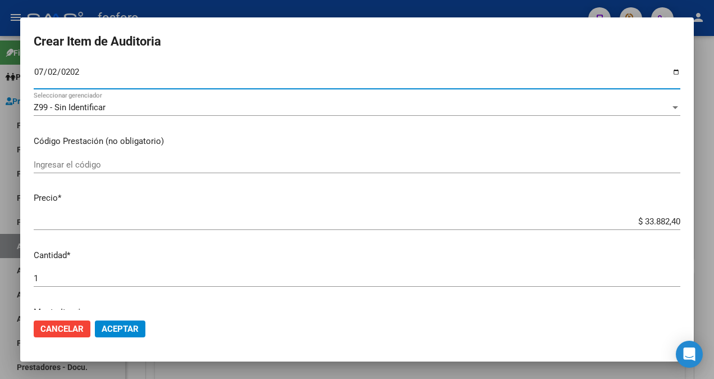
scroll to position [168, 0]
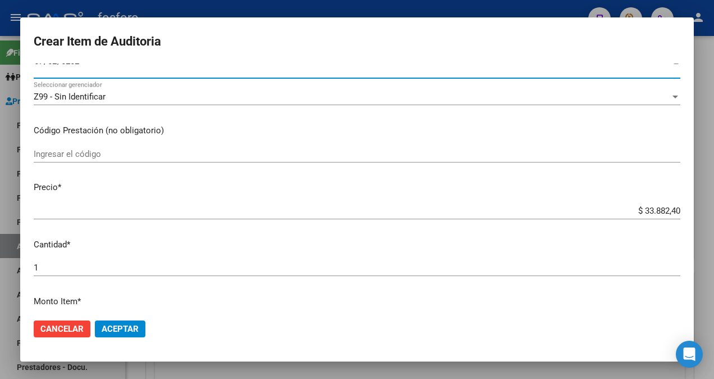
click at [61, 157] on input "Ingresar el código" at bounding box center [357, 154] width 647 height 10
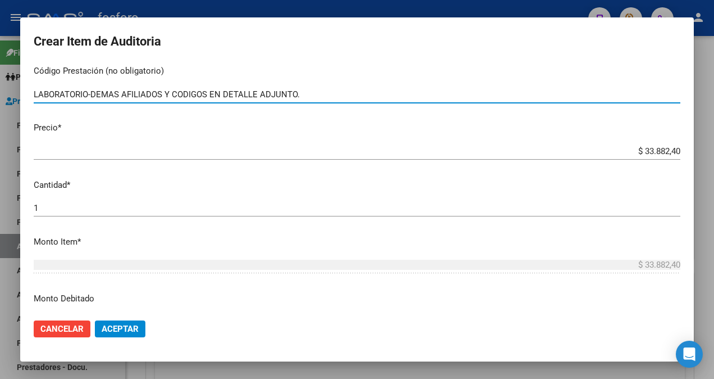
scroll to position [337, 0]
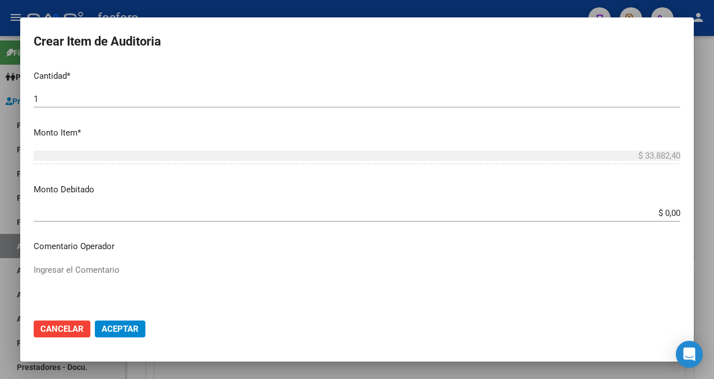
type input "LABORATORIO-DEMAS AFILIADOS Y CODIGOS EN DETALLE ADJUNTO."
click at [670, 207] on div "$ 0,00 Ingresar el monto" at bounding box center [357, 212] width 647 height 17
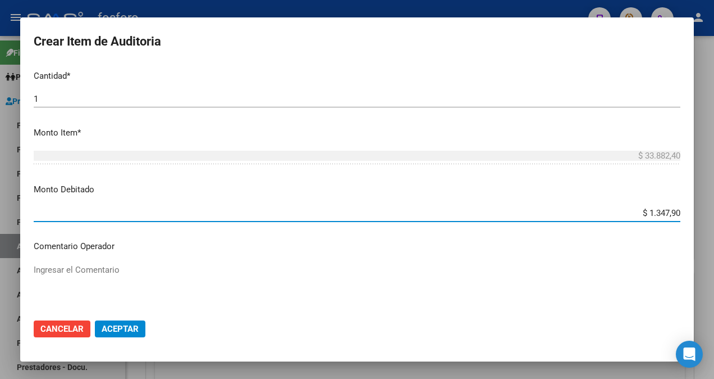
type input "$ 13.479,00"
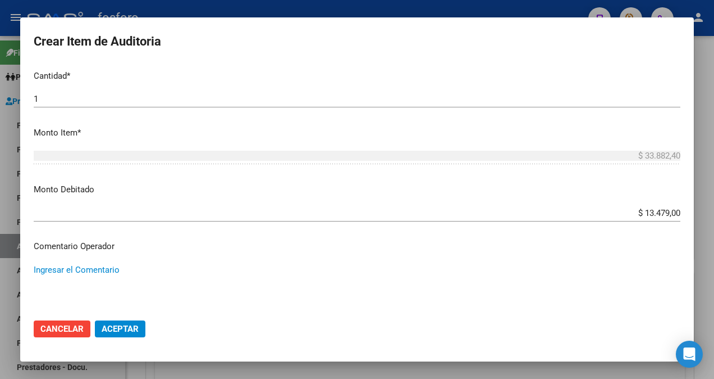
click at [42, 268] on textarea "Ingresar el Comentario" at bounding box center [357, 289] width 647 height 53
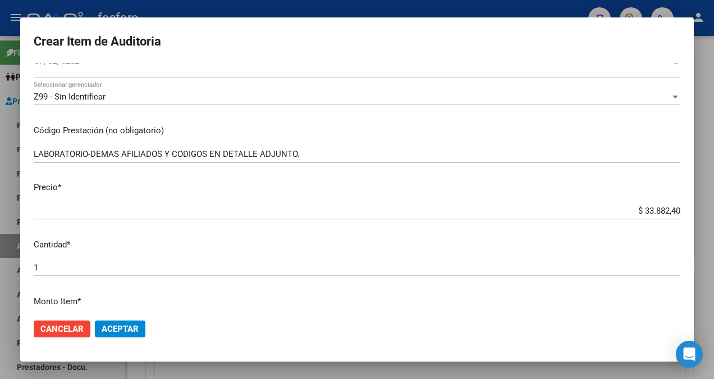
scroll to position [393, 0]
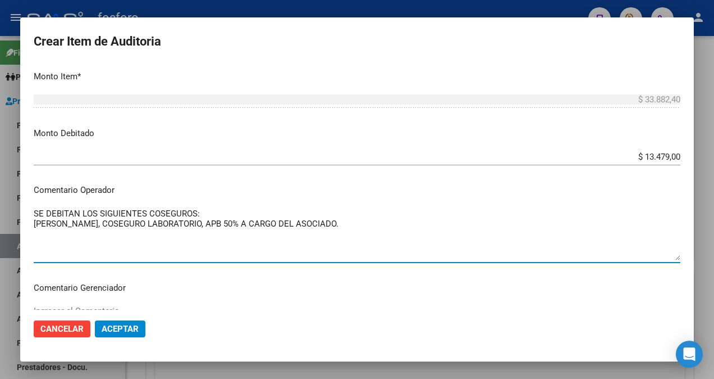
click at [399, 224] on textarea "SE DEBITAN LOS SIGUIENTES COSEGUROS: [PERSON_NAME], COSEGURO LABORATORIO, APB 5…" at bounding box center [357, 233] width 647 height 53
click at [234, 237] on textarea "SE DEBITAN LOS SIGUIENTES COSEGUROS: [PERSON_NAME], COSEGURO LABORATORIO, APB 5…" at bounding box center [357, 233] width 647 height 53
click at [238, 233] on textarea "SE DEBITAN LOS SIGUIENTES COSEGUROS: [PERSON_NAME], COSEGURO LABORATORIO, APB 5…" at bounding box center [357, 233] width 647 height 53
click at [340, 231] on textarea "SE DEBITAN LOS SIGUIENTES COSEGUROS: [PERSON_NAME], COSEGURO LABORATORIO, APB 5…" at bounding box center [357, 233] width 647 height 53
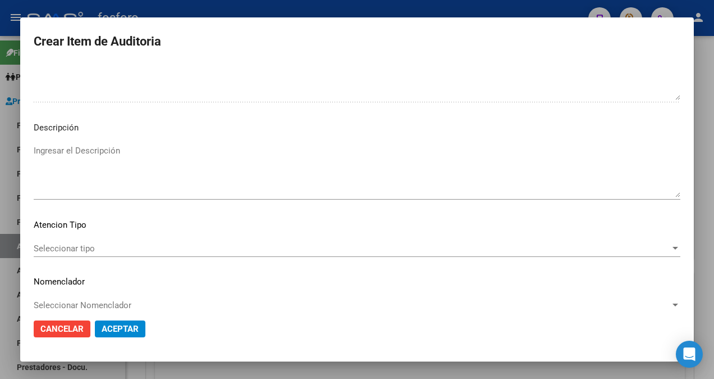
scroll to position [664, 0]
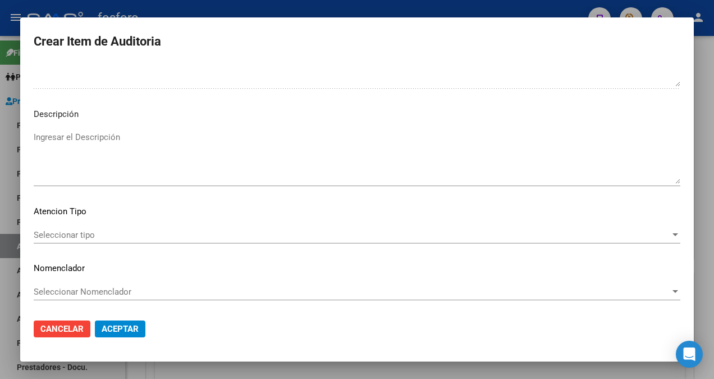
type textarea "SE DEBITAN LOS SIGUIENTES COSEGUROS: [PERSON_NAME], COSEGURO LABORATORIO, APB 5…"
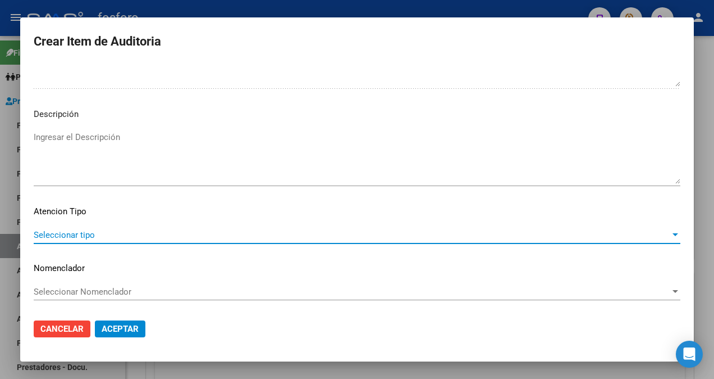
click at [80, 230] on span "Seleccionar tipo" at bounding box center [352, 235] width 637 height 10
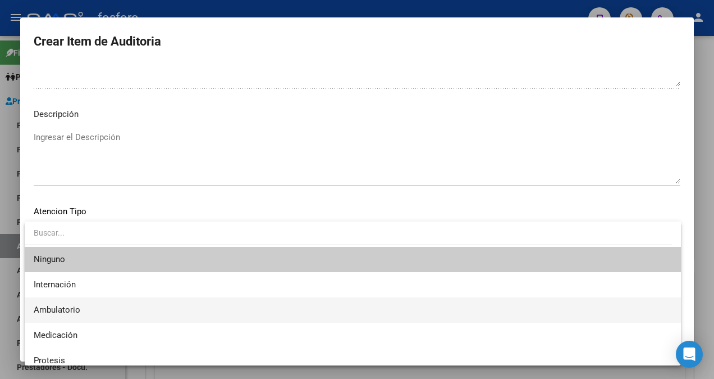
click at [81, 303] on span "Ambulatorio" at bounding box center [353, 309] width 639 height 25
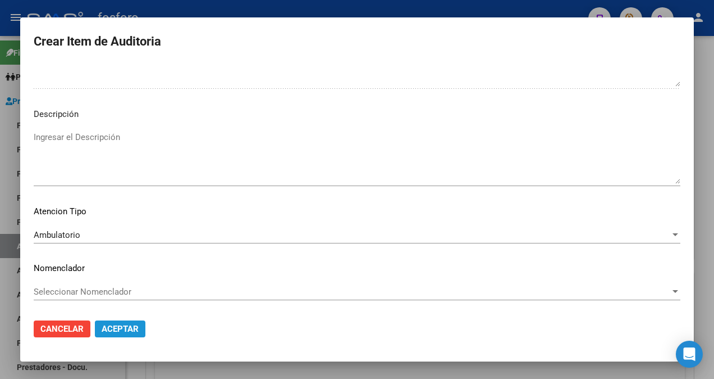
click at [143, 325] on button "Aceptar" at bounding box center [120, 328] width 51 height 17
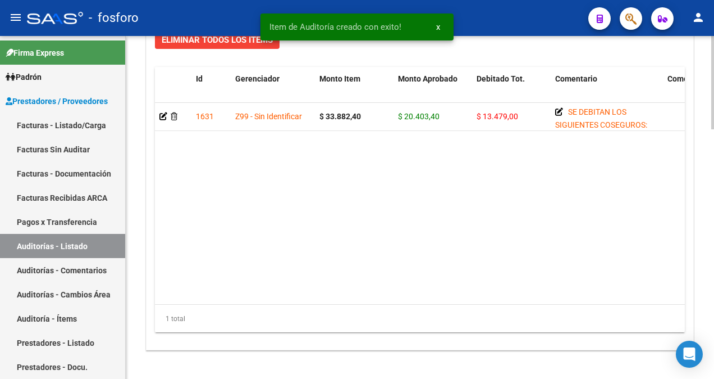
scroll to position [914, 0]
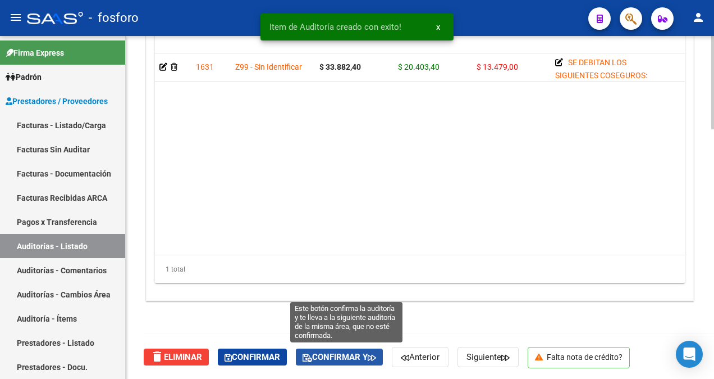
click at [345, 356] on span "Confirmar y" at bounding box center [340, 357] width 74 height 10
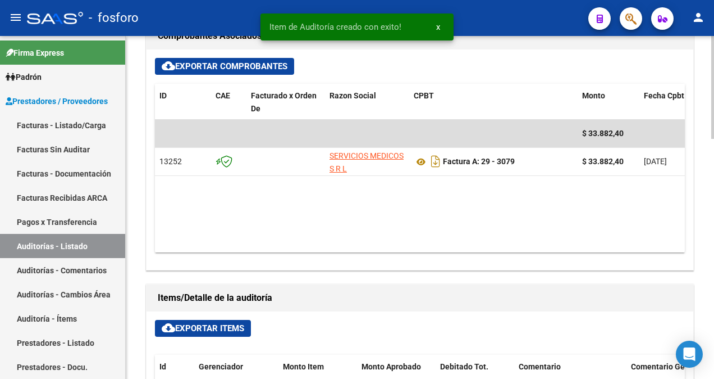
type input "202508"
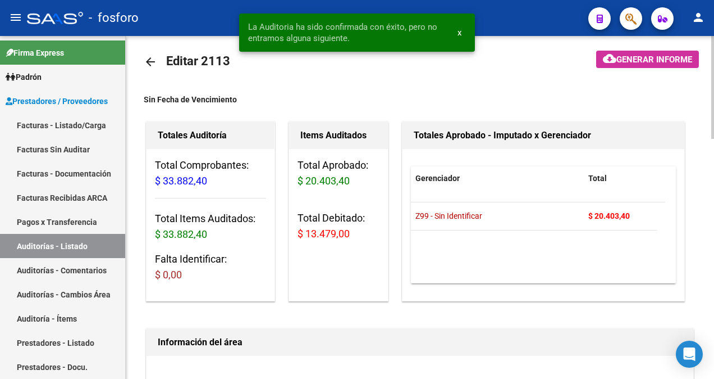
scroll to position [0, 0]
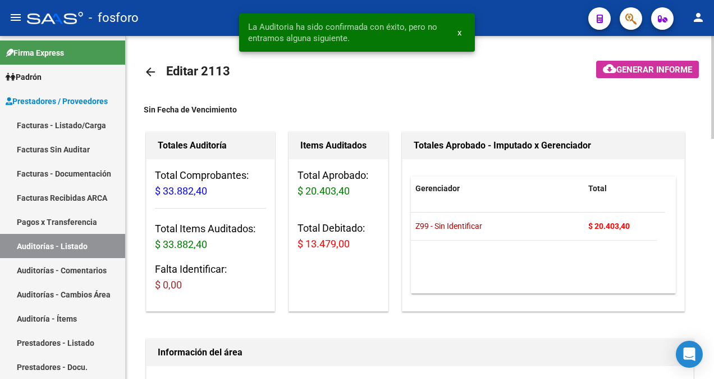
click at [654, 74] on span "Generar informe" at bounding box center [655, 70] width 76 height 10
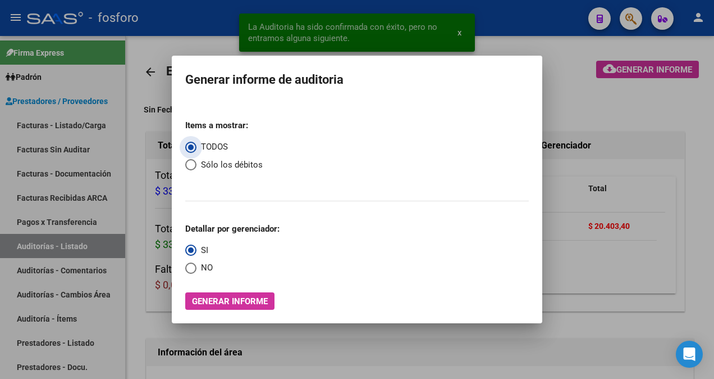
click at [217, 302] on span "Generar informe" at bounding box center [230, 301] width 76 height 10
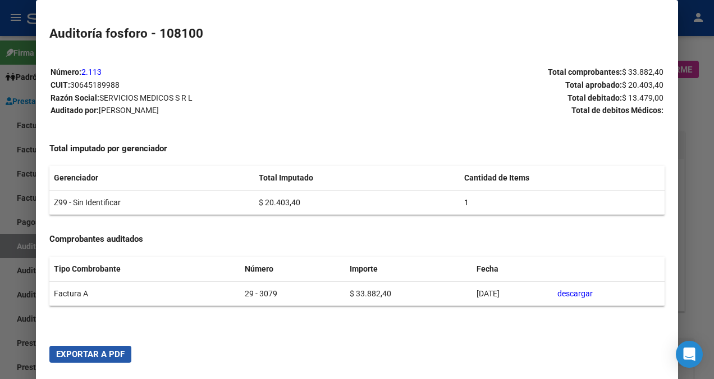
click at [95, 351] on span "Exportar a PDF" at bounding box center [90, 354] width 69 height 10
click at [19, 335] on div at bounding box center [357, 189] width 714 height 379
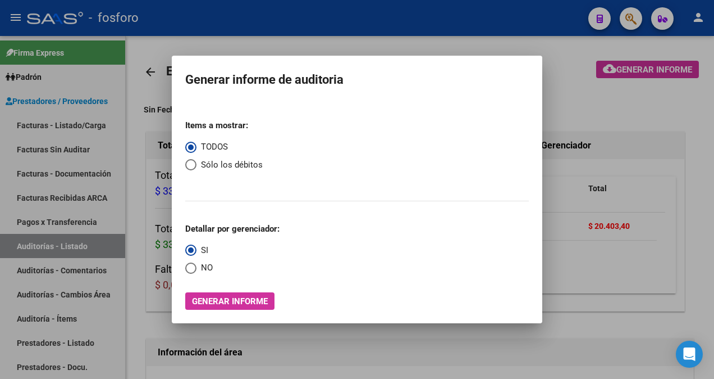
click at [461, 363] on div at bounding box center [357, 189] width 714 height 379
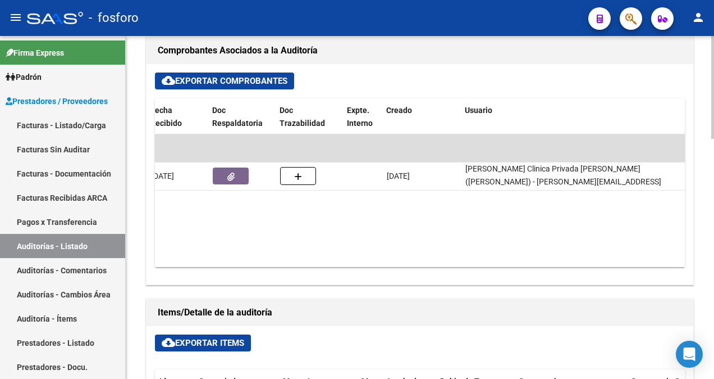
drag, startPoint x: 461, startPoint y: 184, endPoint x: 577, endPoint y: 190, distance: 116.4
click at [577, 190] on datatable-body "$ 33.882,40 13252 SERVICIOS MEDICOS S R L Factura A: 29 - 3079 $ 33.882,40 [DAT…" at bounding box center [420, 200] width 530 height 133
copy span "[PERSON_NAME][EMAIL_ADDRESS][PERSON_NAME][DOMAIN_NAME]"
